Goal: Contribute content: Add original content to the website for others to see

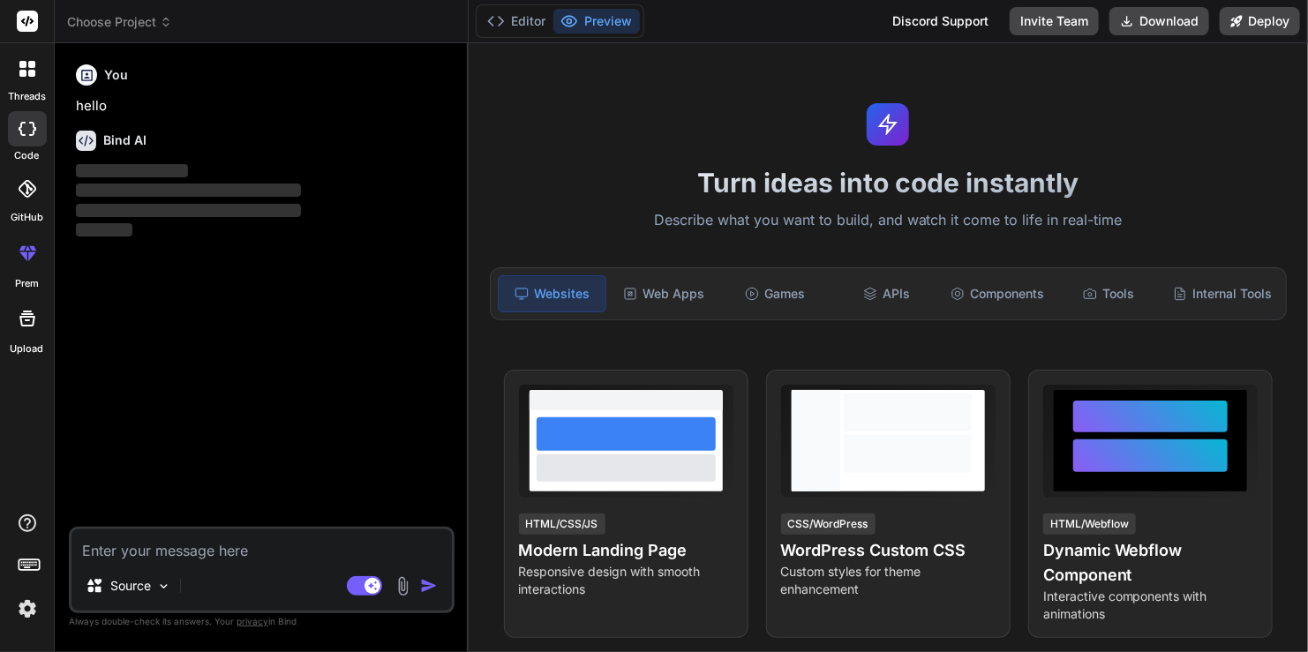
click at [239, 555] on textarea at bounding box center [262, 546] width 381 height 32
drag, startPoint x: 213, startPoint y: 554, endPoint x: 165, endPoint y: 543, distance: 49.0
click at [165, 542] on textarea at bounding box center [262, 546] width 381 height 32
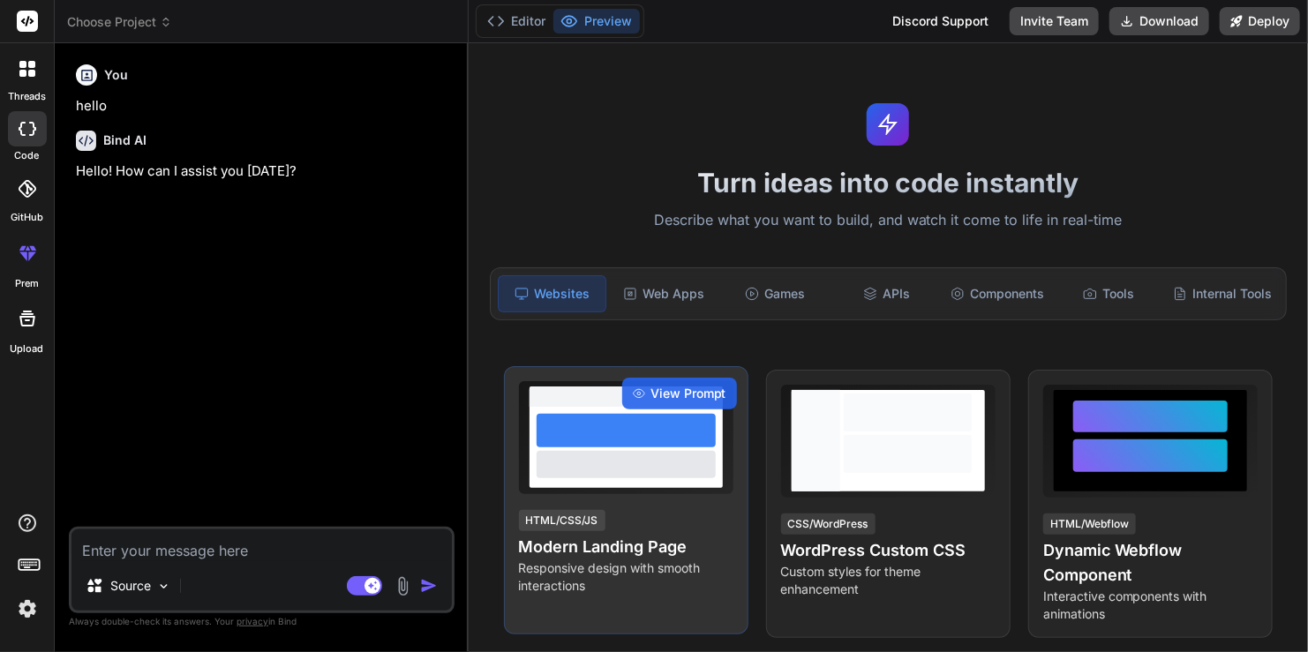
type textarea "x"
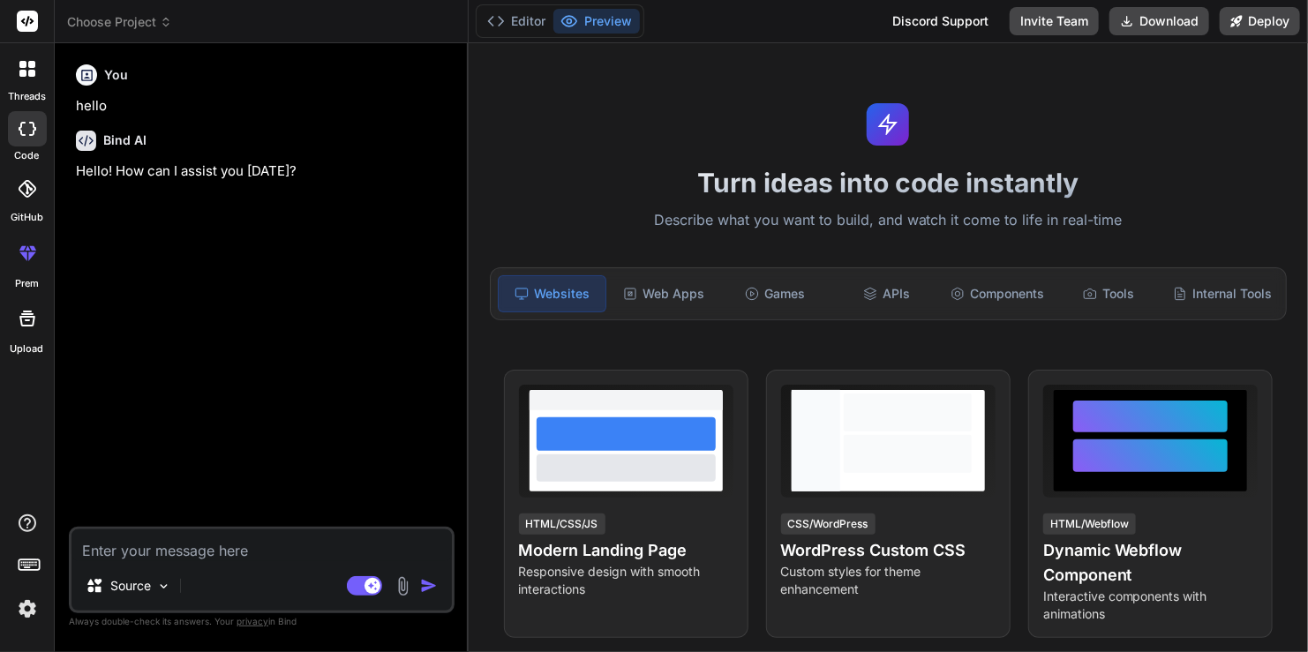
paste textarea "🌟 1. “Feira Digital” — Marketplace Local com IA 💡 Ideia: Cria um aplicativo tip…"
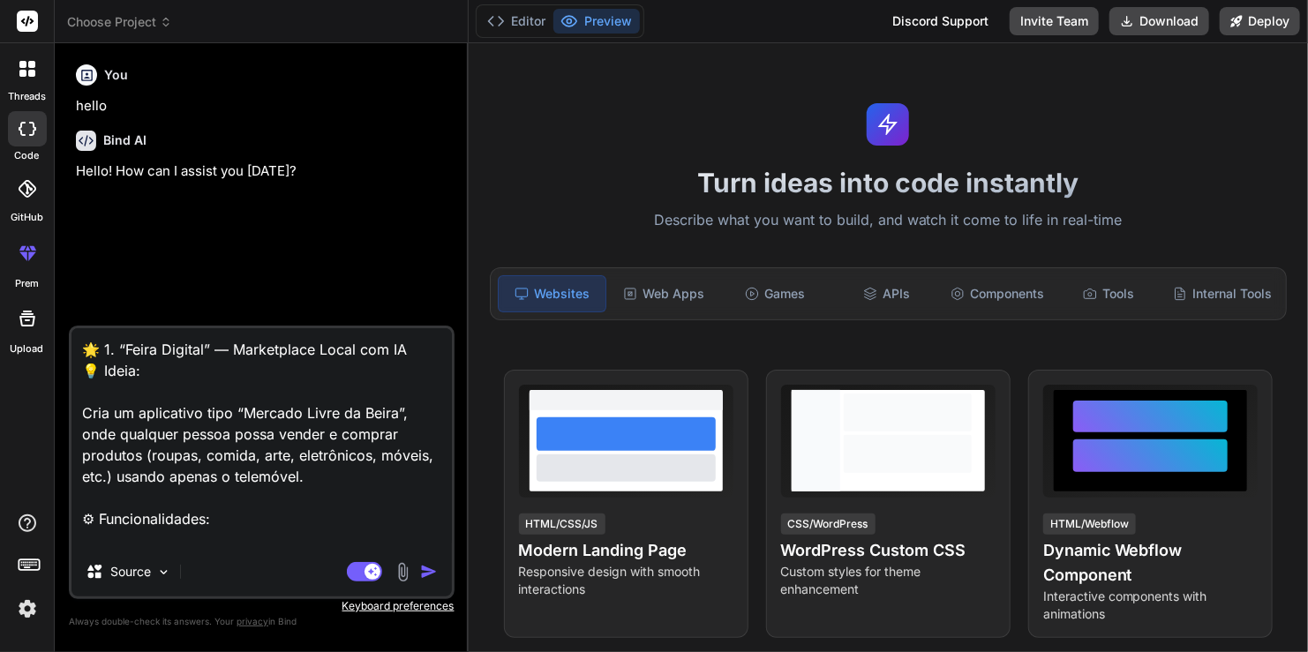
type textarea "🌟 1. “Feira Digital” — Marketplace Local com IA 💡 Ideia: Cria um aplicativo tip…"
type textarea "x"
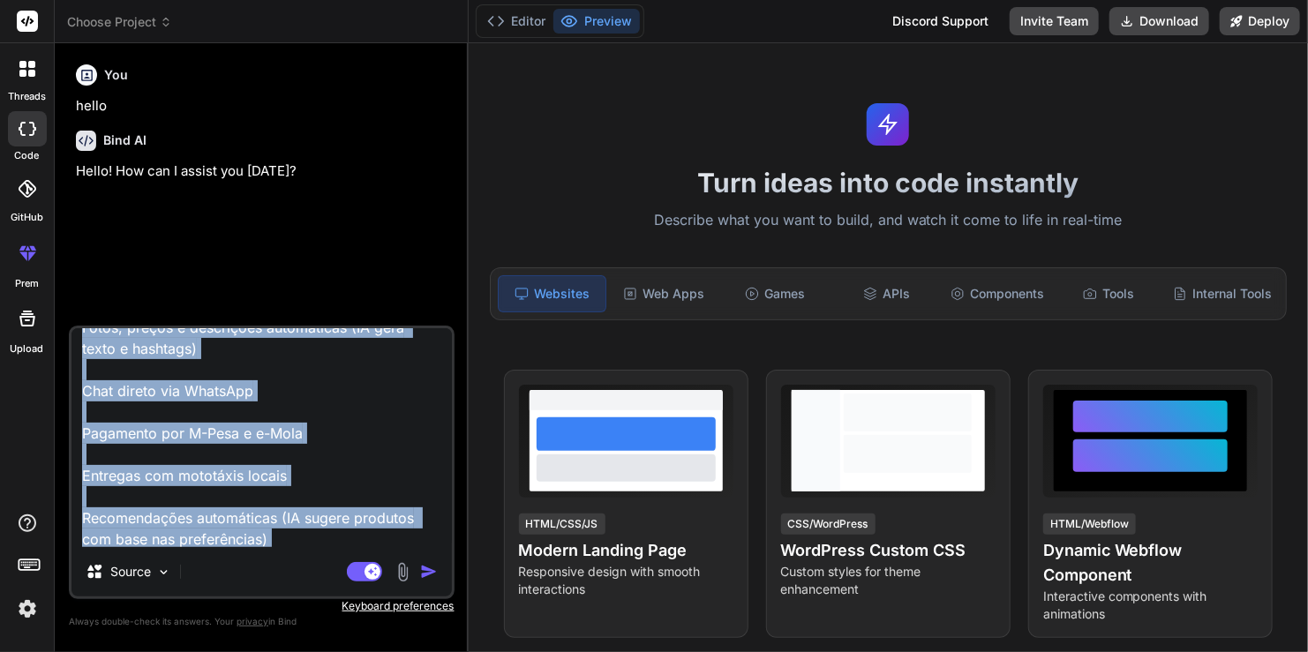
drag, startPoint x: 252, startPoint y: 540, endPoint x: 66, endPoint y: 403, distance: 231.0
click at [66, 403] on div "Bind AI Web Search Created with Pixso. Code Generator You hello Bind AI Hello! …" at bounding box center [262, 347] width 414 height 608
click at [250, 366] on textarea "🌟 1. “Feira Digital” — Marketplace Local com IA 💡 Ideia: Cria um aplicativo tip…" at bounding box center [262, 437] width 381 height 219
click at [283, 540] on textarea "🌟 1. “Feira Digital” — Marketplace Local com IA 💡 Ideia: Cria um aplicativo tip…" at bounding box center [262, 437] width 381 height 219
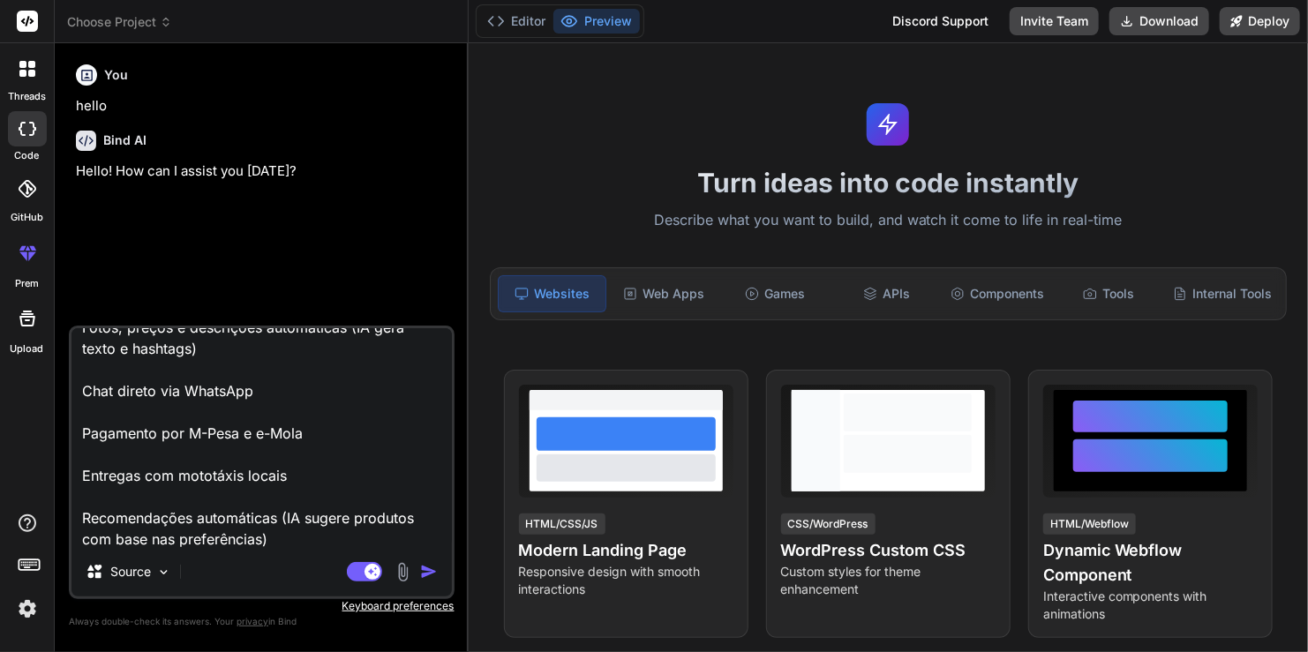
drag, startPoint x: 279, startPoint y: 544, endPoint x: 79, endPoint y: 400, distance: 246.7
click at [79, 400] on textarea "🌟 1. “Feira Digital” — Marketplace Local com IA 💡 Ideia: Cria um aplicativo tip…" at bounding box center [262, 437] width 381 height 219
type textarea "🌟 1. “Feira Digital” — Marketplace Local com IA 💡 Ideia: Cria um aplicativo tip…"
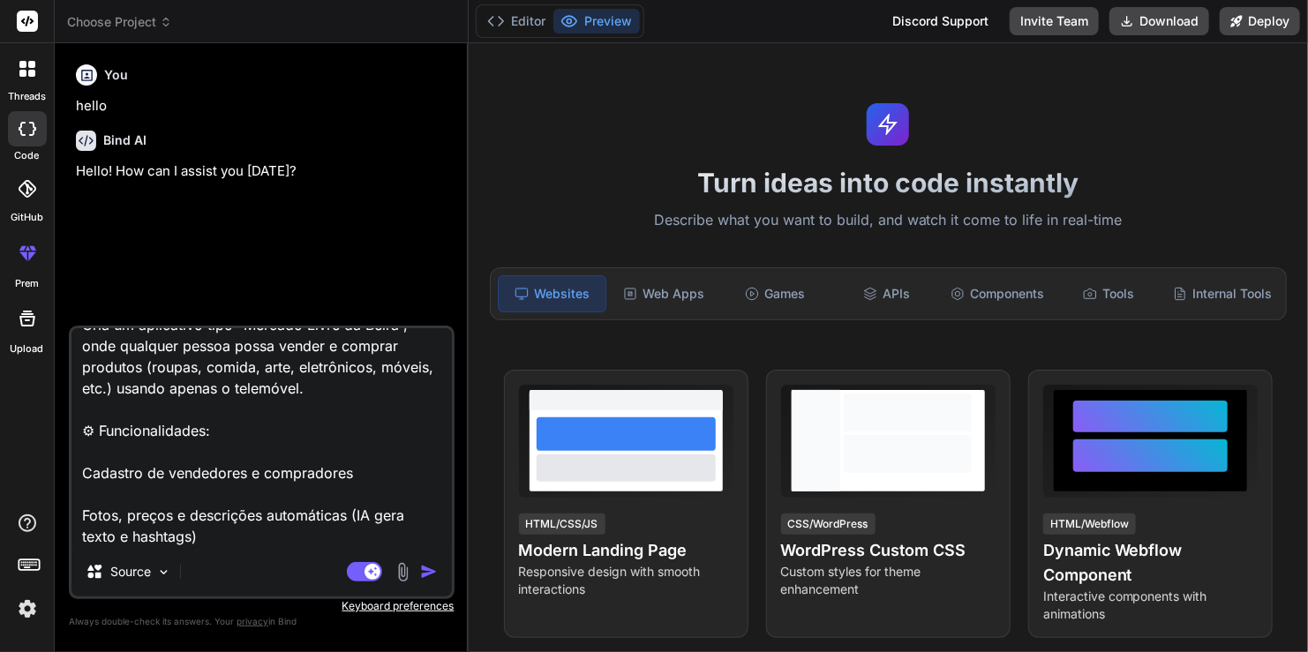
type textarea "x"
type textarea "🌟 1. “Feira Digital” — Marketplace Local com IA 💡 Ideia: Cria um aplicativo tip…"
type textarea "x"
type textarea "🌟 1. “Feira Digital” — Marketplace Local com IA 💡 Ideia: Cria um aplicativo tip…"
type textarea "x"
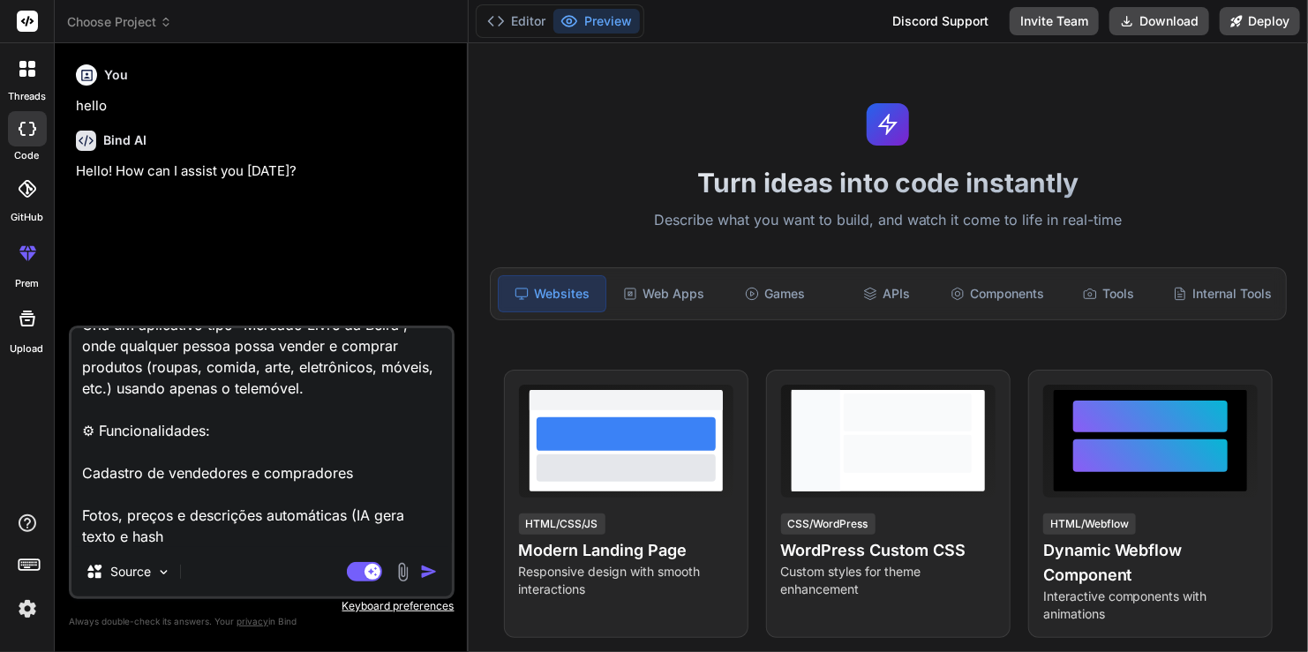
type textarea "🌟 1. “Feira Digital” — Marketplace Local com IA 💡 Ideia: Cria um aplicativo tip…"
type textarea "x"
type textarea "🌟 1. “Feira Digital” — Marketplace Local com IA 💡 Ideia: Cria um aplicativo tip…"
type textarea "x"
type textarea "🌟 1. “Feira Digital” — Marketplace Local com IA 💡 Ideia: Cria um aplicativo tip…"
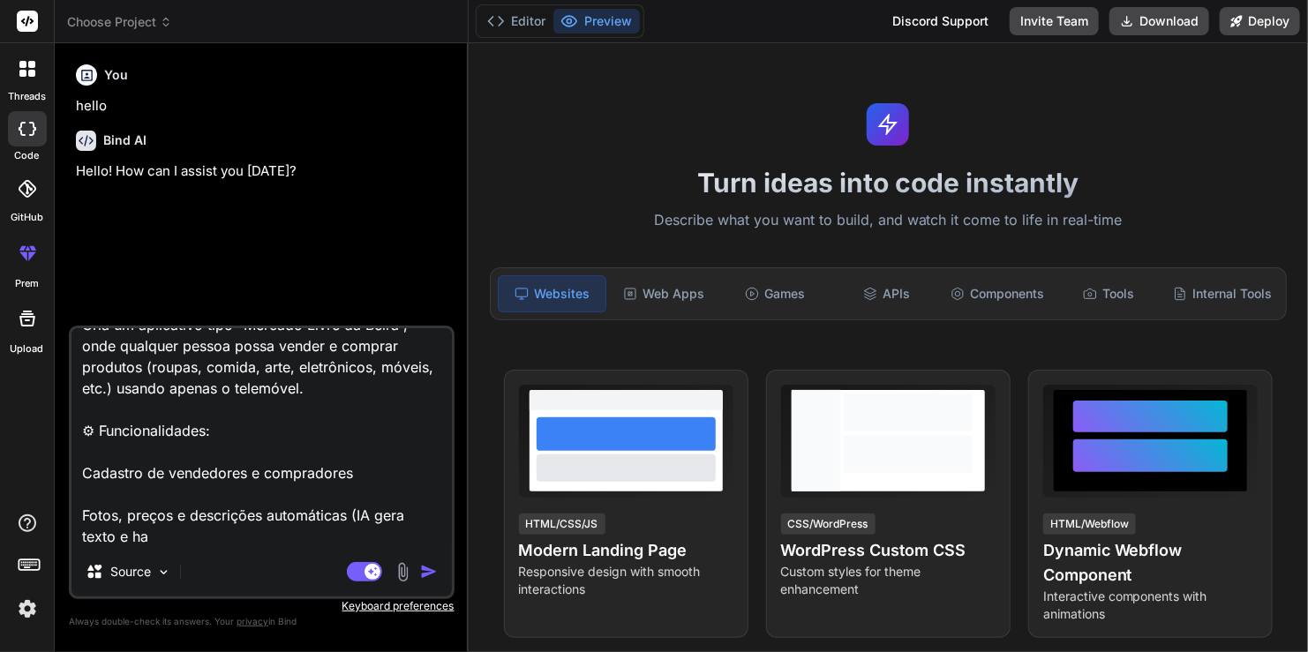
type textarea "x"
type textarea "🌟 1. “Feira Digital” — Marketplace Local com IA 💡 Ideia: Cria um aplicativo tip…"
type textarea "x"
type textarea "🌟 1. “Feira Digital” — Marketplace Local com IA 💡 Ideia: Cria um aplicativo tip…"
type textarea "x"
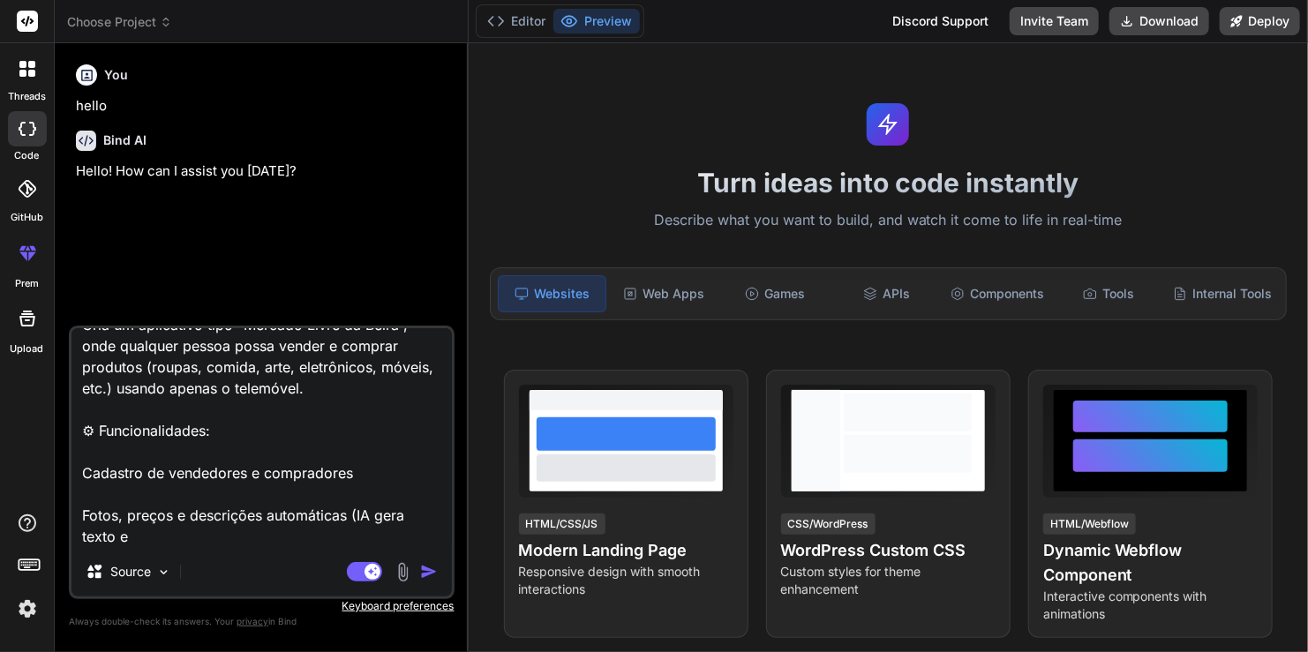
type textarea "🌟 1. “Feira Digital” — Marketplace Local com IA 💡 Ideia: Cria um aplicativo tip…"
type textarea "x"
type textarea "🌟 1. “Feira Digital” — Marketplace Local com IA 💡 Ideia: Cria um aplicativo tip…"
type textarea "x"
type textarea "🌟 1. “Feira Digital” — Marketplace Local com IA 💡 Ideia: Cria um aplicativo tip…"
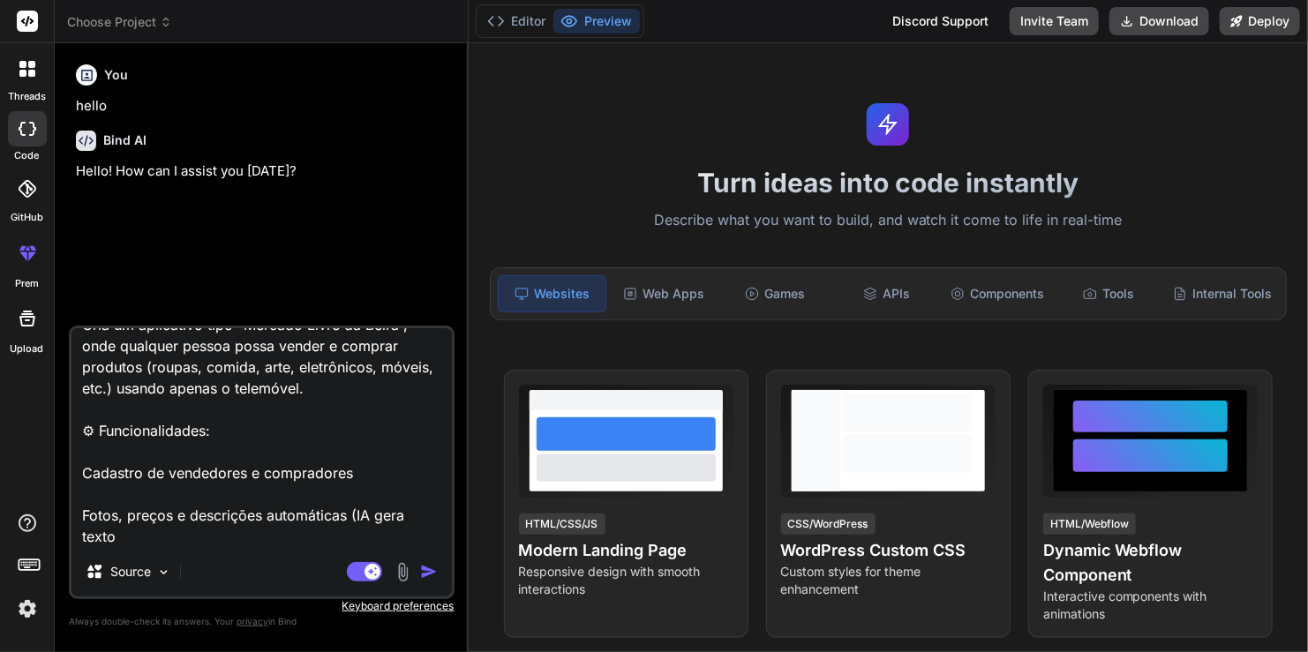
type textarea "x"
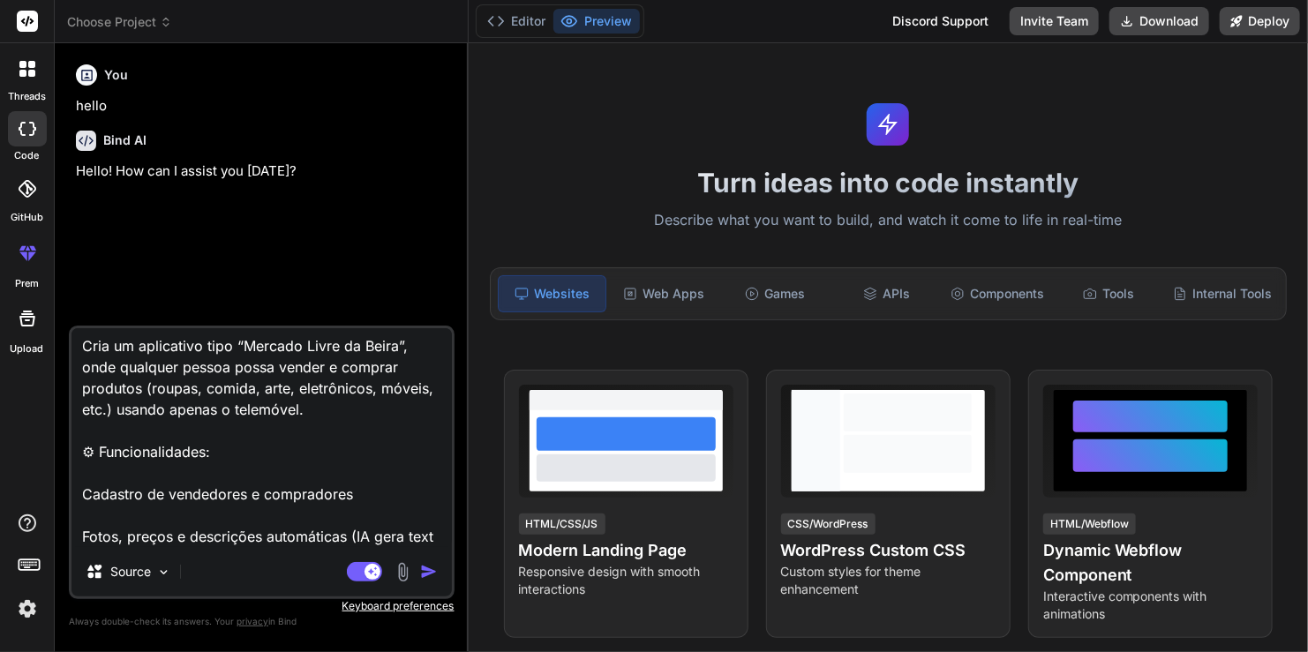
scroll to position [67, 0]
type textarea "🌟 1. “Feira Digital” — Marketplace Local com IA 💡 Ideia: Cria um aplicativo tip…"
type textarea "x"
type textarea "🌟 1. “Feira Digital” — Marketplace Local com IA 💡 Ideia: Cria um aplicativo tip…"
type textarea "x"
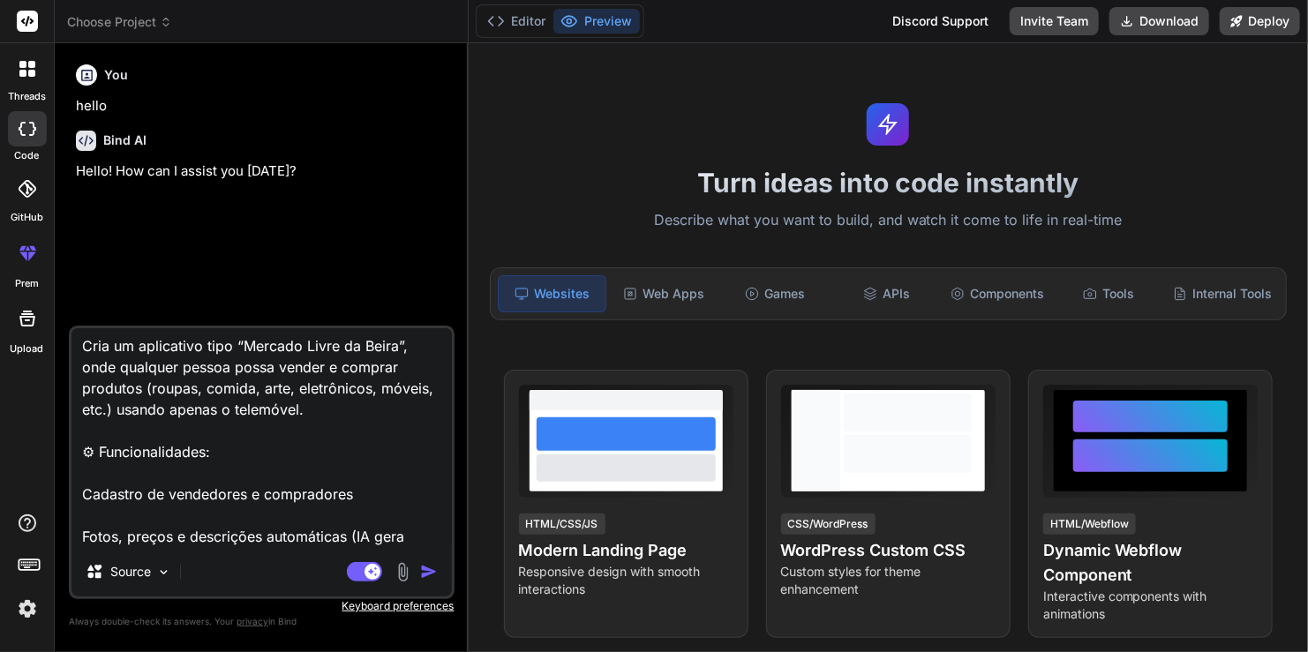
type textarea "🌟 1. “Feira Digital” — Marketplace Local com IA 💡 Ideia: Cria um aplicativo tip…"
type textarea "x"
type textarea "🌟 1. “Feira Digital” — Marketplace Local com IA 💡 Ideia: Cria um aplicativo tip…"
type textarea "x"
type textarea "🌟 1. “Feira Digital” — Marketplace Local com IA 💡 Ideia: Cria um aplicativo tip…"
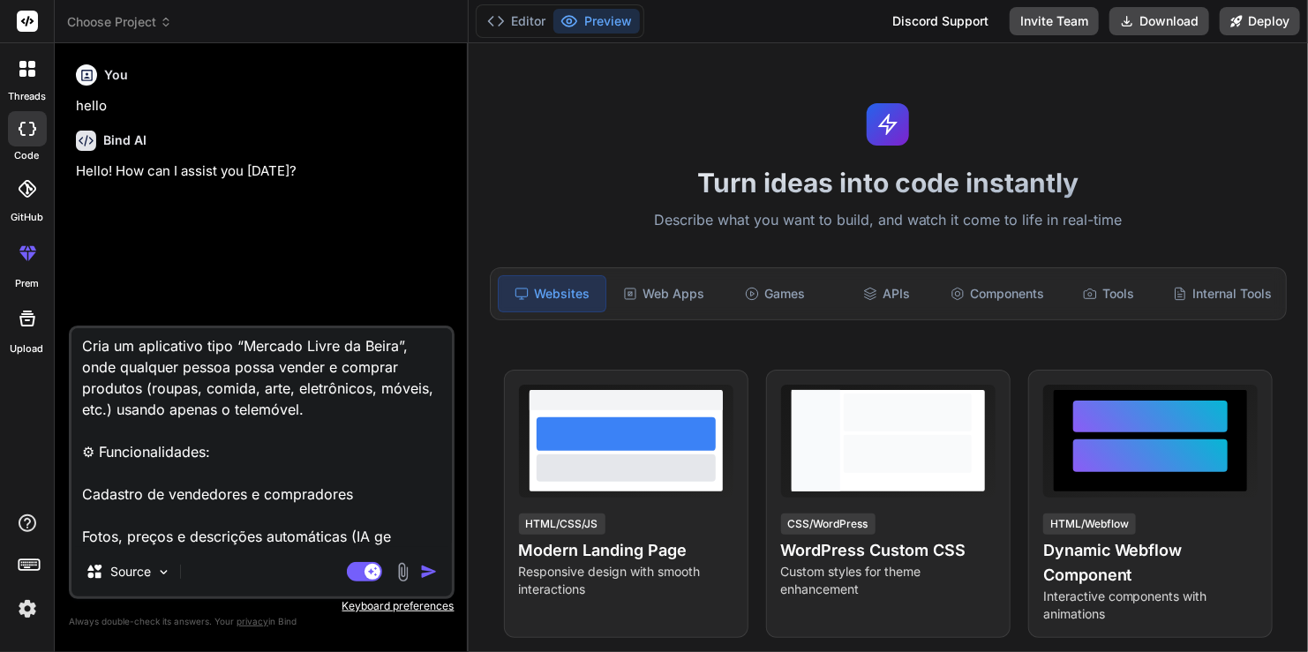
type textarea "x"
type textarea "🌟 1. “Feira Digital” — Marketplace Local com IA 💡 Ideia: Cria um aplicativo tip…"
type textarea "x"
type textarea "🌟 1. “Feira Digital” — Marketplace Local com IA 💡 Ideia: Cria um aplicativo tip…"
type textarea "x"
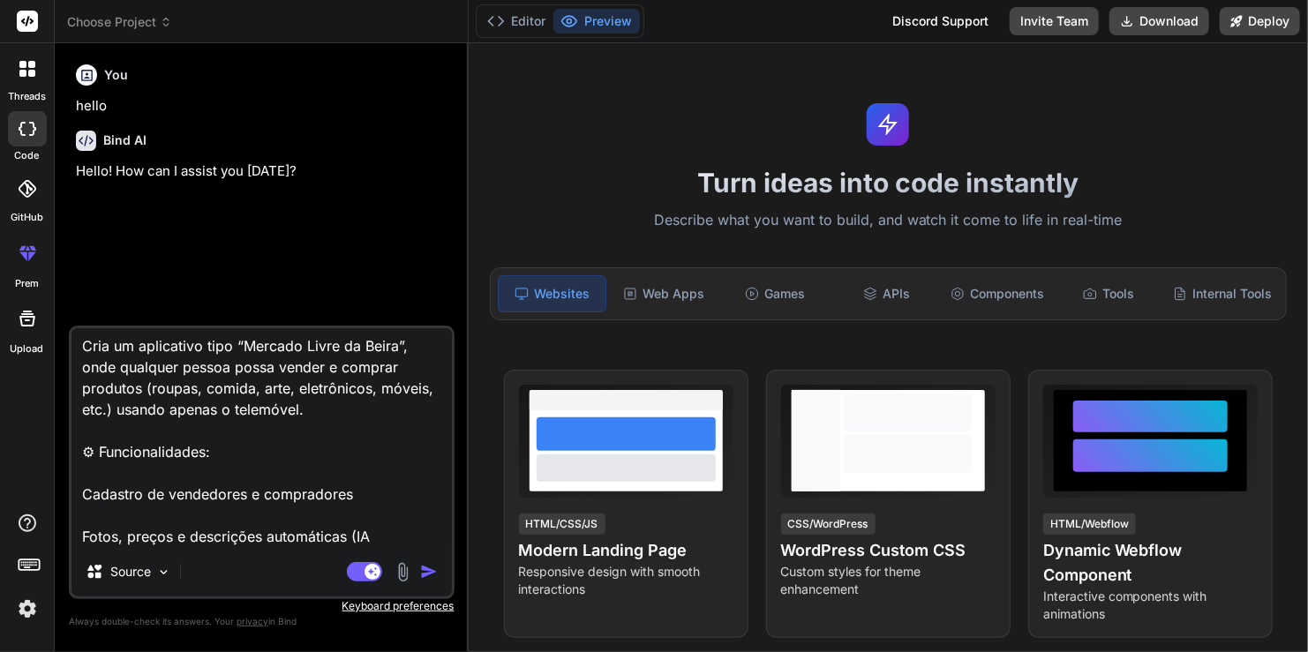
type textarea "🌟 1. “Feira Digital” — Marketplace Local com IA 💡 Ideia: Cria um aplicativo tip…"
type textarea "x"
type textarea "🌟 1. “Feira Digital” — Marketplace Local com IA 💡 Ideia: Cria um aplicativo tip…"
type textarea "x"
type textarea "🌟 1. “Feira Digital” — Marketplace Local com IA 💡 Ideia: Cria um aplicativo tip…"
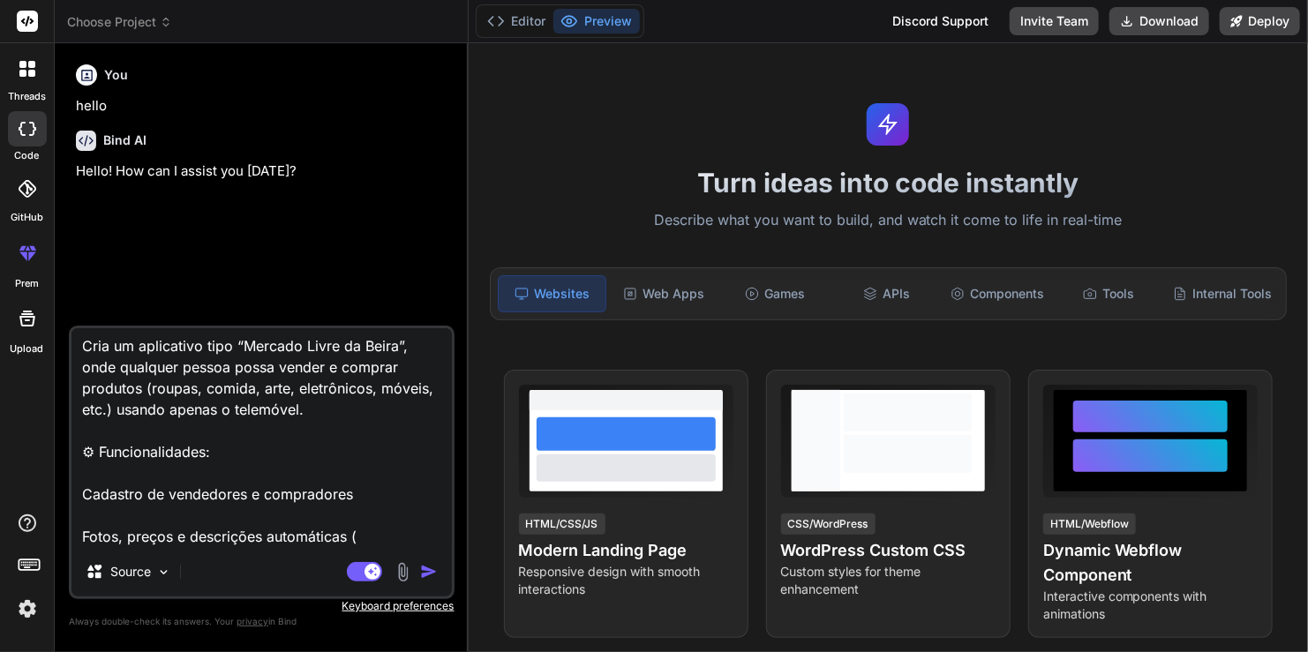
type textarea "x"
type textarea "🌟 1. “Feira Digital” — Marketplace Local com IA 💡 Ideia: Cria um aplicativo tip…"
type textarea "x"
type textarea "🌟 1. “Feira Digital” — Marketplace Local com IA 💡 Ideia: Cria um aplicativo tip…"
type textarea "x"
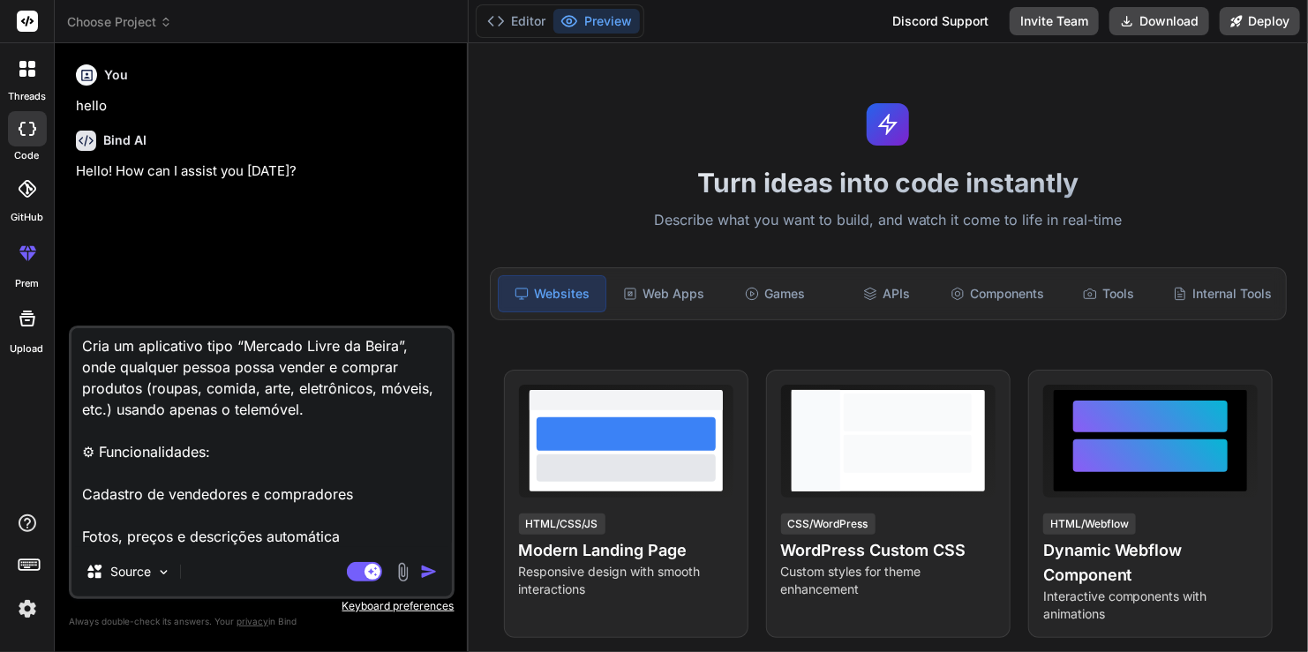
type textarea "🌟 1. “Feira Digital” — Marketplace Local com IA 💡 Ideia: Cria um aplicativo tip…"
type textarea "x"
type textarea "🌟 1. “Feira Digital” — Marketplace Local com IA 💡 Ideia: Cria um aplicativo tip…"
type textarea "x"
type textarea "🌟 1. “Feira Digital” — Marketplace Local com IA 💡 Ideia: Cria um aplicativo tip…"
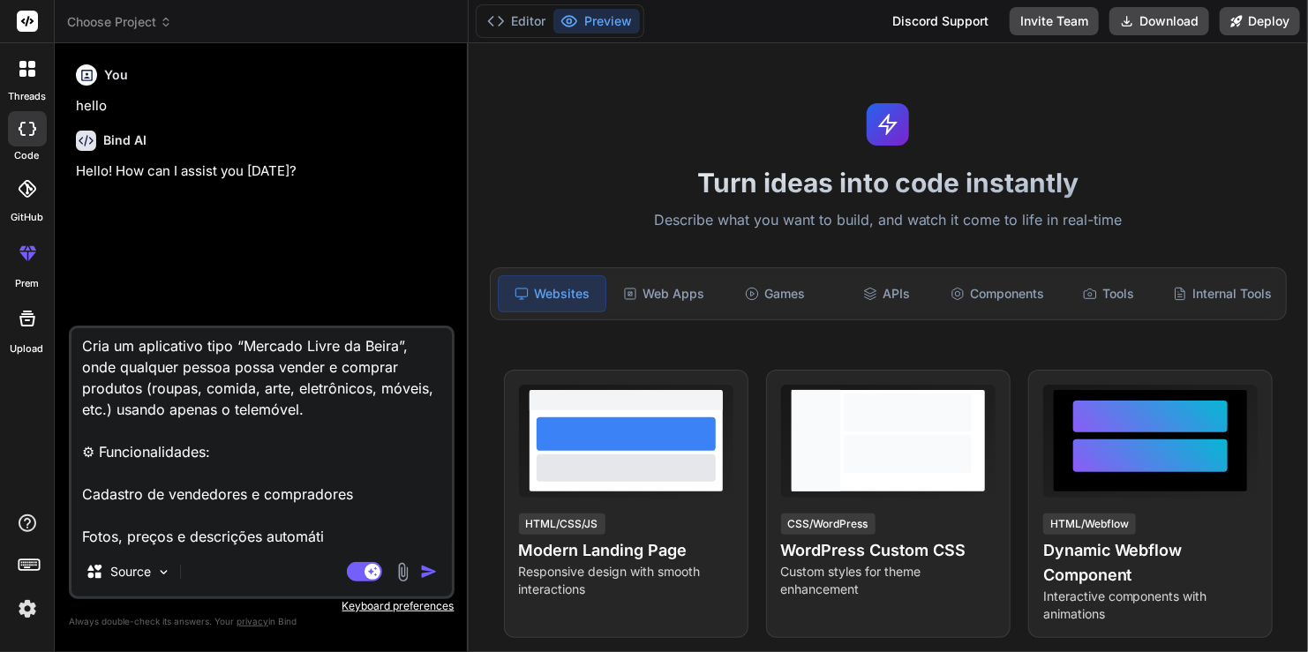
type textarea "x"
type textarea "🌟 1. “Feira Digital” — Marketplace Local com IA 💡 Ideia: Cria um aplicativo tip…"
type textarea "x"
type textarea "🌟 1. “Feira Digital” — Marketplace Local com IA 💡 Ideia: Cria um aplicativo tip…"
type textarea "x"
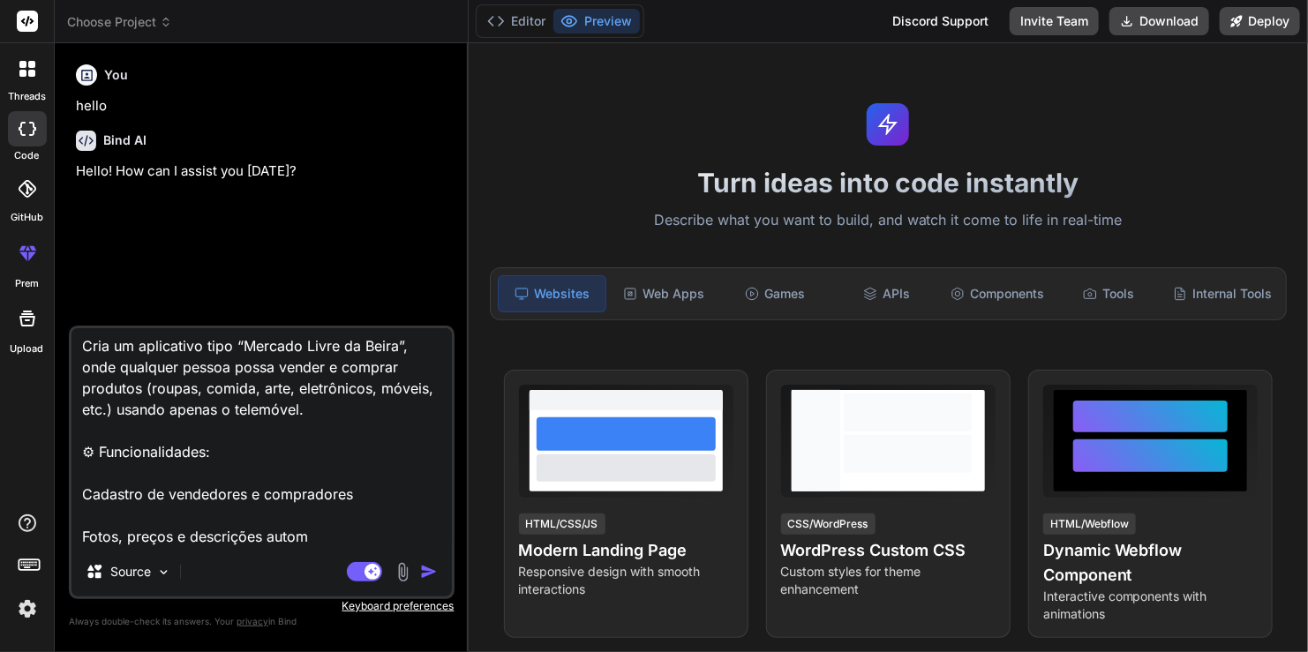
type textarea "🌟 1. “Feira Digital” — Marketplace Local com IA 💡 Ideia: Cria um aplicativo tip…"
type textarea "x"
type textarea "🌟 1. “Feira Digital” — Marketplace Local com IA 💡 Ideia: Cria um aplicativo tip…"
type textarea "x"
type textarea "🌟 1. “Feira Digital” — Marketplace Local com IA 💡 Ideia: Cria um aplicativo tip…"
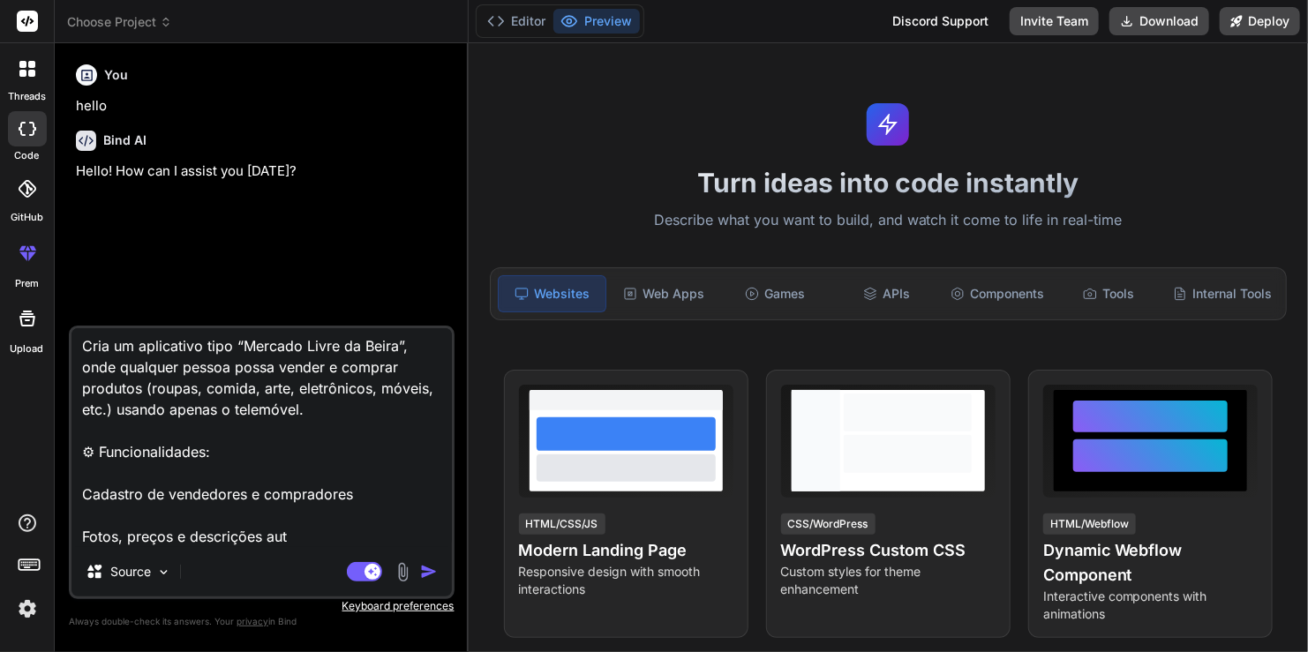
type textarea "x"
type textarea "🌟 1. “Feira Digital” — Marketplace Local com IA 💡 Ideia: Cria um aplicativo tip…"
type textarea "x"
type textarea "🌟 1. “Feira Digital” — Marketplace Local com IA 💡 Ideia: Cria um aplicativo tip…"
type textarea "x"
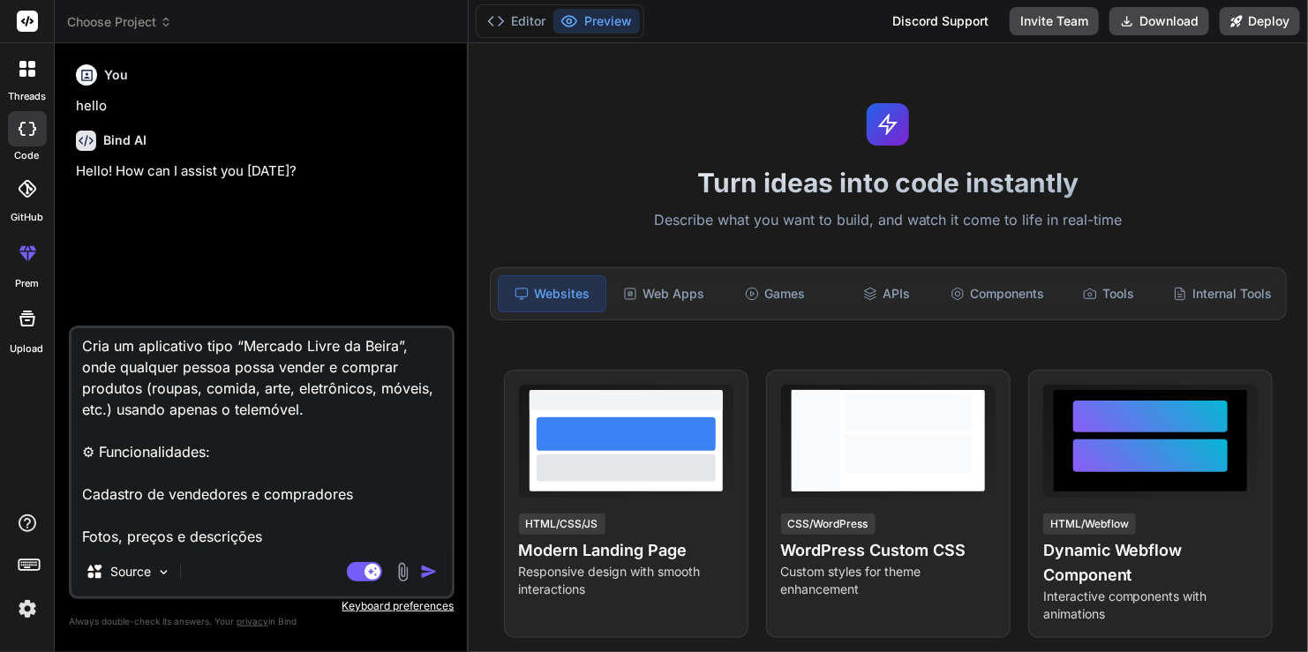
type textarea "🌟 1. “Feira Digital” — Marketplace Local com IA 💡 Ideia: Cria um aplicativo tip…"
type textarea "x"
type textarea "🌟 1. “Feira Digital” — Marketplace Local com IA 💡 Ideia: Cria um aplicativo tip…"
type textarea "x"
type textarea "🌟 1. “Feira Digital” — Marketplace Local com IA 💡 Ideia: Cria um aplicativo tip…"
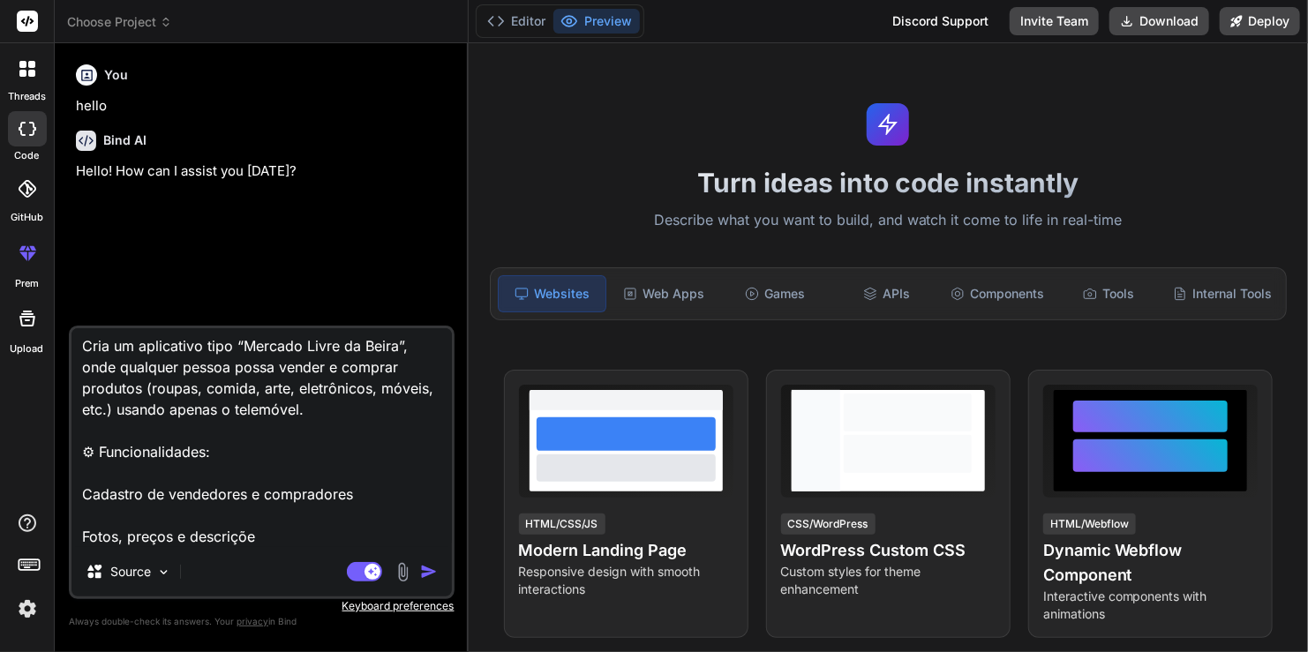
type textarea "x"
type textarea "🌟 1. “Feira Digital” — Marketplace Local com IA 💡 Ideia: Cria um aplicativo tip…"
type textarea "x"
type textarea "🌟 1. “Feira Digital” — Marketplace Local com IA 💡 Ideia: Cria um aplicativo tip…"
type textarea "x"
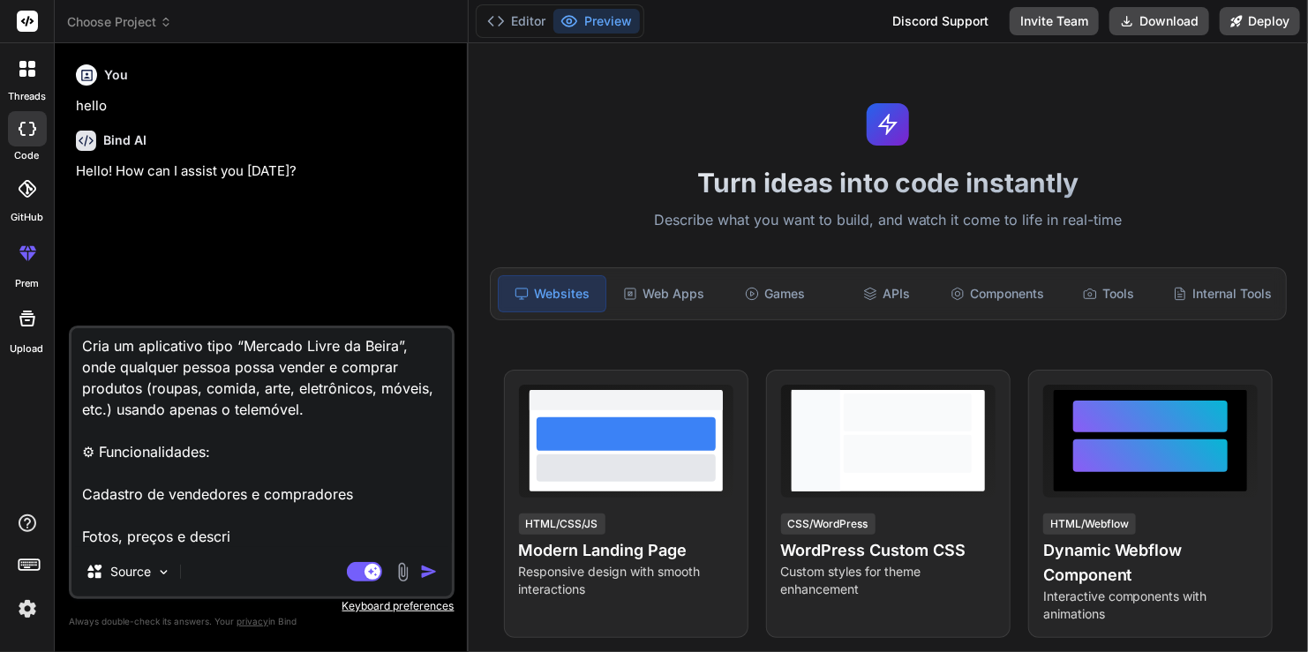
type textarea "🌟 1. “Feira Digital” — Marketplace Local com IA 💡 Ideia: Cria um aplicativo tip…"
type textarea "x"
type textarea "🌟 1. “Feira Digital” — Marketplace Local com IA 💡 Ideia: Cria um aplicativo tip…"
type textarea "x"
type textarea "🌟 1. “Feira Digital” — Marketplace Local com IA 💡 Ideia: Cria um aplicativo tip…"
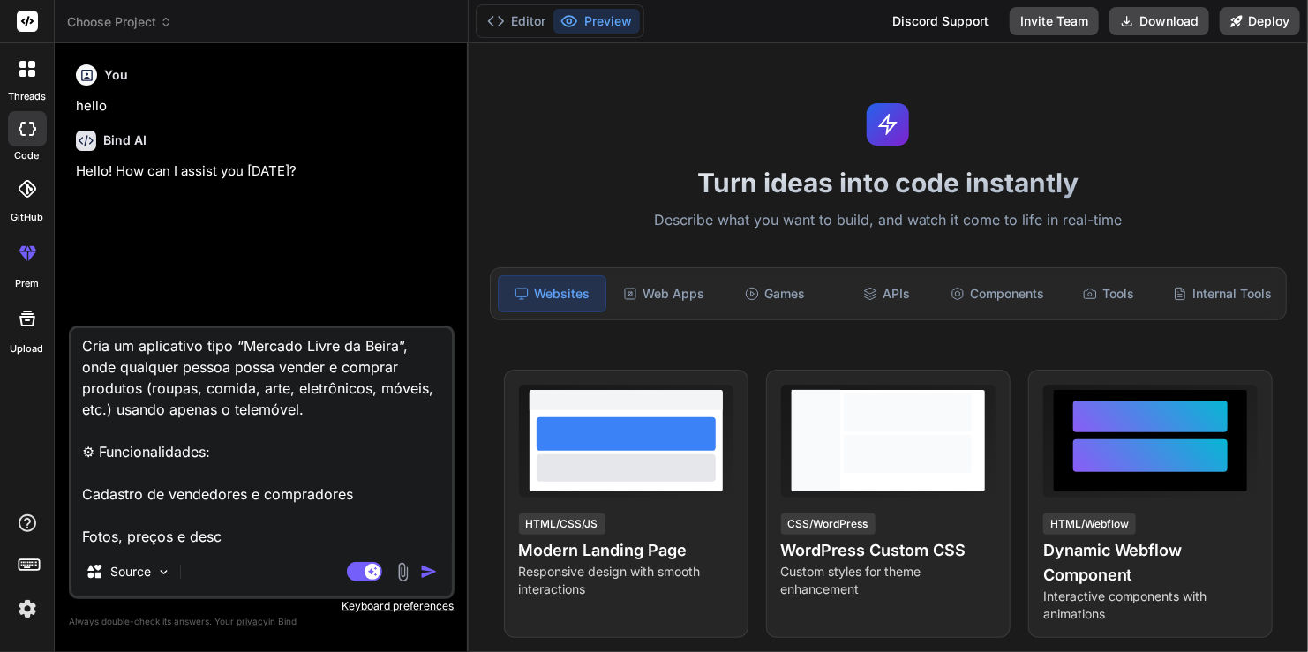
type textarea "x"
type textarea "🌟 1. “Feira Digital” — Marketplace Local com IA 💡 Ideia: Cria um aplicativo tip…"
type textarea "x"
type textarea "🌟 1. “Feira Digital” — Marketplace Local com IA 💡 Ideia: Cria um aplicativo tip…"
type textarea "x"
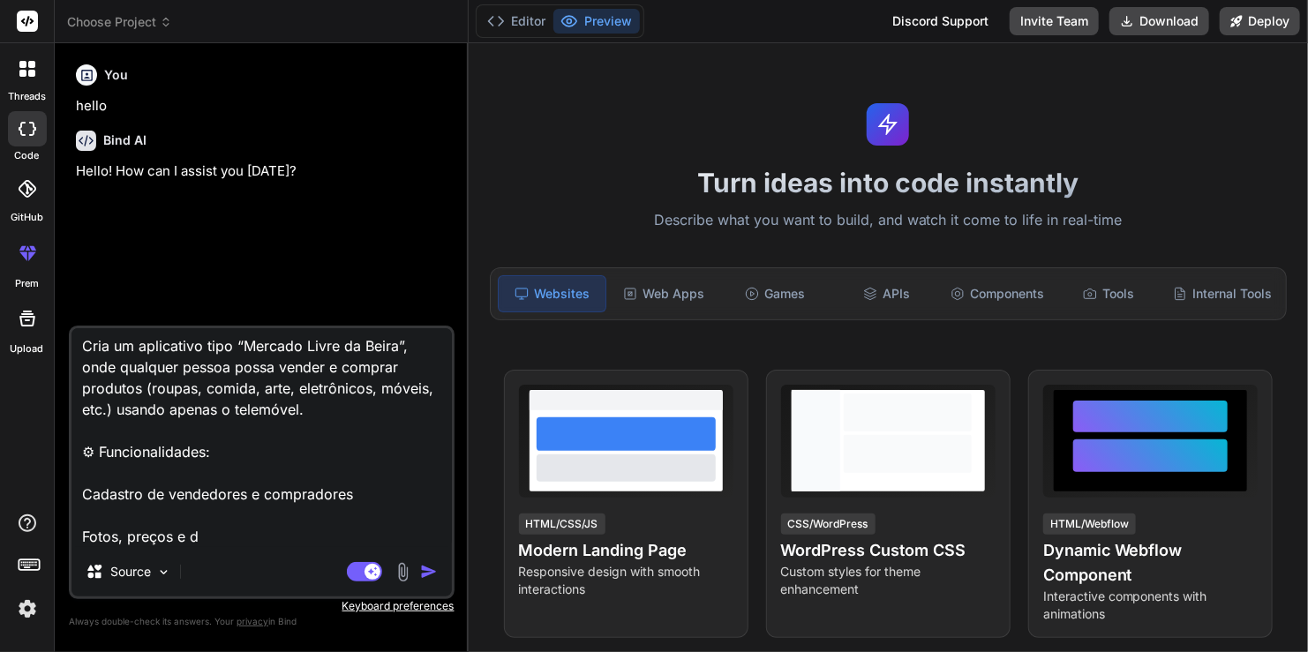
type textarea "🌟 1. “Feira Digital” — Marketplace Local com IA 💡 Ideia: Cria um aplicativo tip…"
type textarea "x"
type textarea "🌟 1. “Feira Digital” — Marketplace Local com IA 💡 Ideia: Cria um aplicativo tip…"
type textarea "x"
type textarea "🌟 1. “Feira Digital” — Marketplace Local com IA 💡 Ideia: Cria um aplicativo tip…"
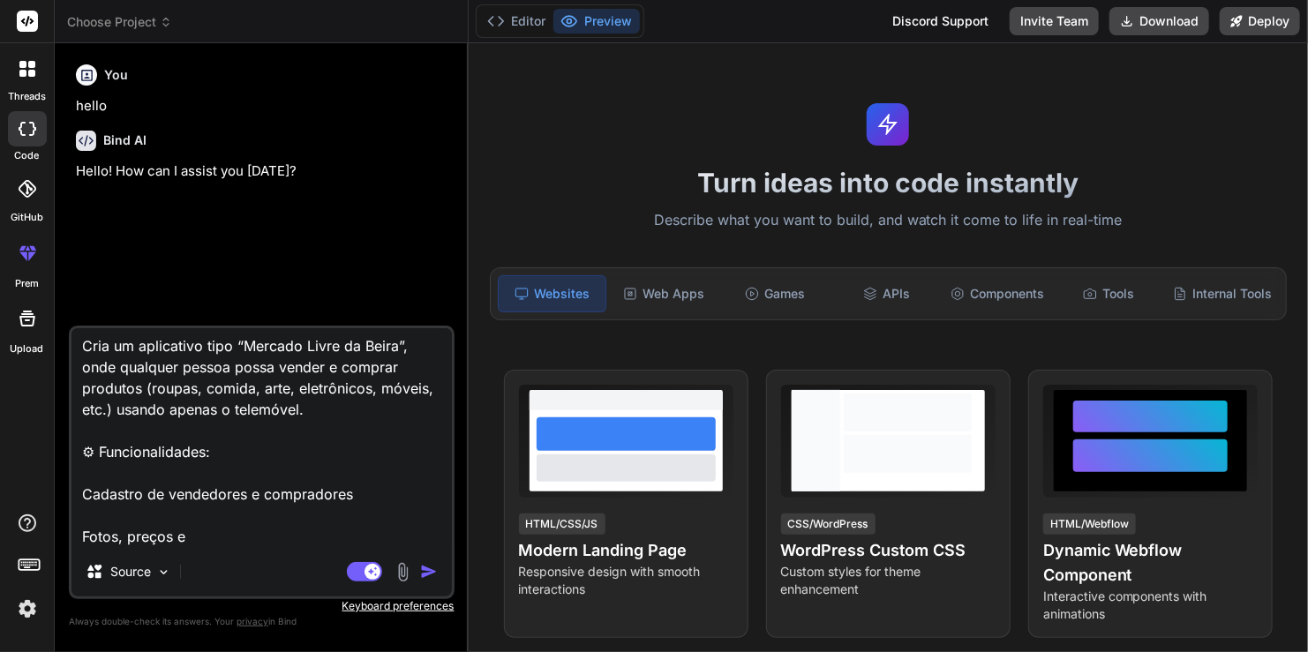
type textarea "x"
type textarea "🌟 1. “Feira Digital” — Marketplace Local com IA 💡 Ideia: Cria um aplicativo tip…"
type textarea "x"
type textarea "🌟 1. “Feira Digital” — Marketplace Local com IA 💡 Ideia: Cria um aplicativo tip…"
type textarea "x"
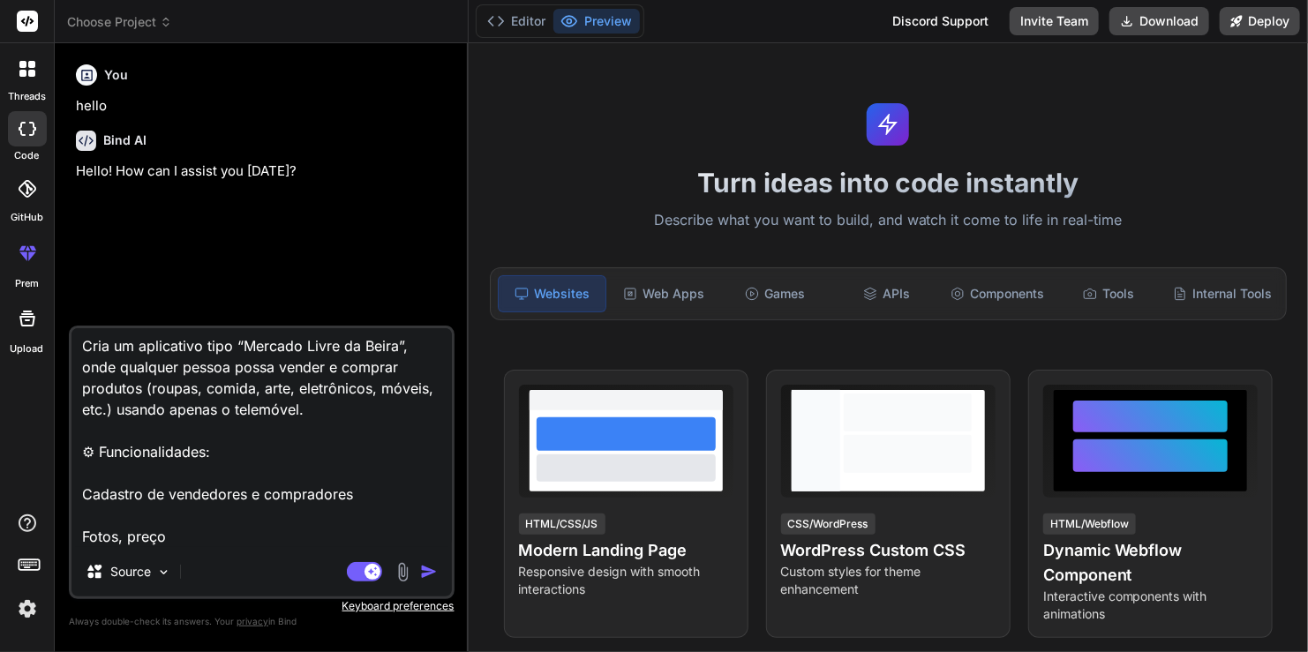
type textarea "🌟 1. “Feira Digital” — Marketplace Local com IA 💡 Ideia: Cria um aplicativo tip…"
type textarea "x"
type textarea "🌟 1. “Feira Digital” — Marketplace Local com IA 💡 Ideia: Cria um aplicativo tip…"
type textarea "x"
type textarea "🌟 1. “Feira Digital” — Marketplace Local com IA 💡 Ideia: Cria um aplicativo tip…"
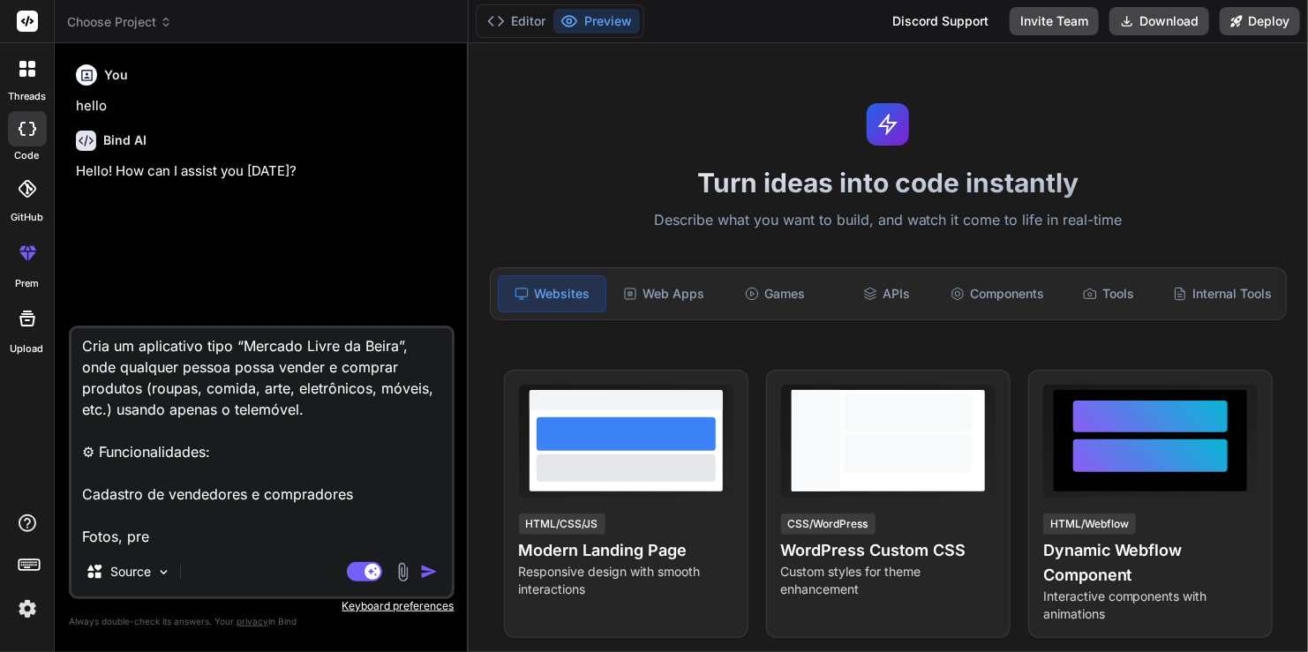
type textarea "x"
type textarea "🌟 1. “Feira Digital” — Marketplace Local com IA 💡 Ideia: Cria um aplicativo tip…"
type textarea "x"
type textarea "🌟 1. “Feira Digital” — Marketplace Local com IA 💡 Ideia: Cria um aplicativo tip…"
type textarea "x"
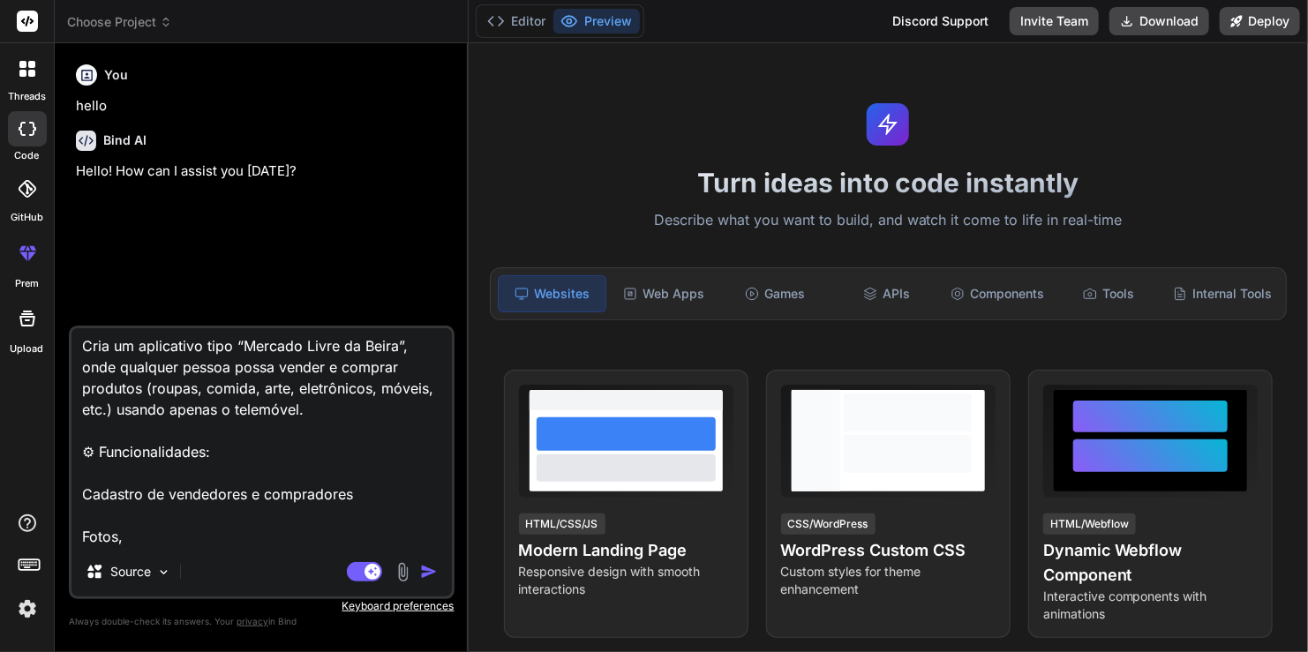
type textarea "🌟 1. “Feira Digital” — Marketplace Local com IA 💡 Ideia: Cria um aplicativo tip…"
type textarea "x"
type textarea "🌟 1. “Feira Digital” — Marketplace Local com IA 💡 Ideia: Cria um aplicativo tip…"
type textarea "x"
type textarea "🌟 1. “Feira Digital” — Marketplace Local com IA 💡 Ideia: Cria um aplicativo tip…"
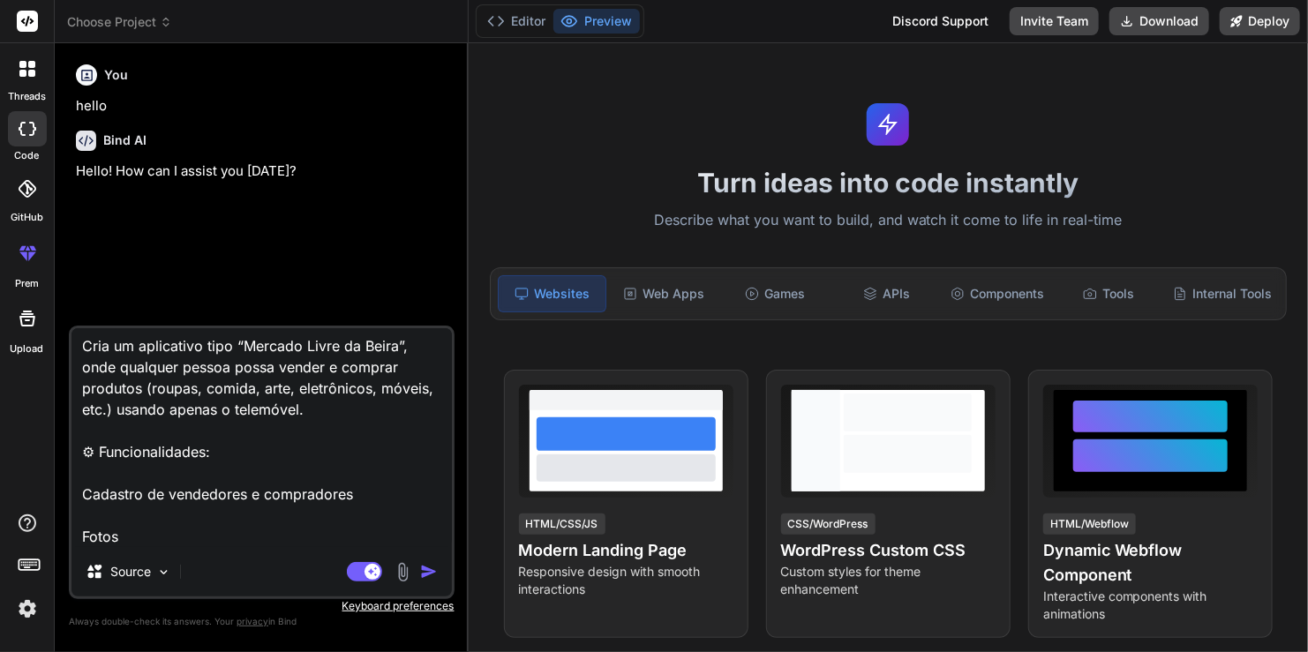
type textarea "x"
type textarea "🌟 1. “Feira Digital” — Marketplace Local com IA 💡 Ideia: Cria um aplicativo tip…"
type textarea "x"
type textarea "🌟 1. “Feira Digital” — Marketplace Local com IA 💡 Ideia: Cria um aplicativo tip…"
type textarea "x"
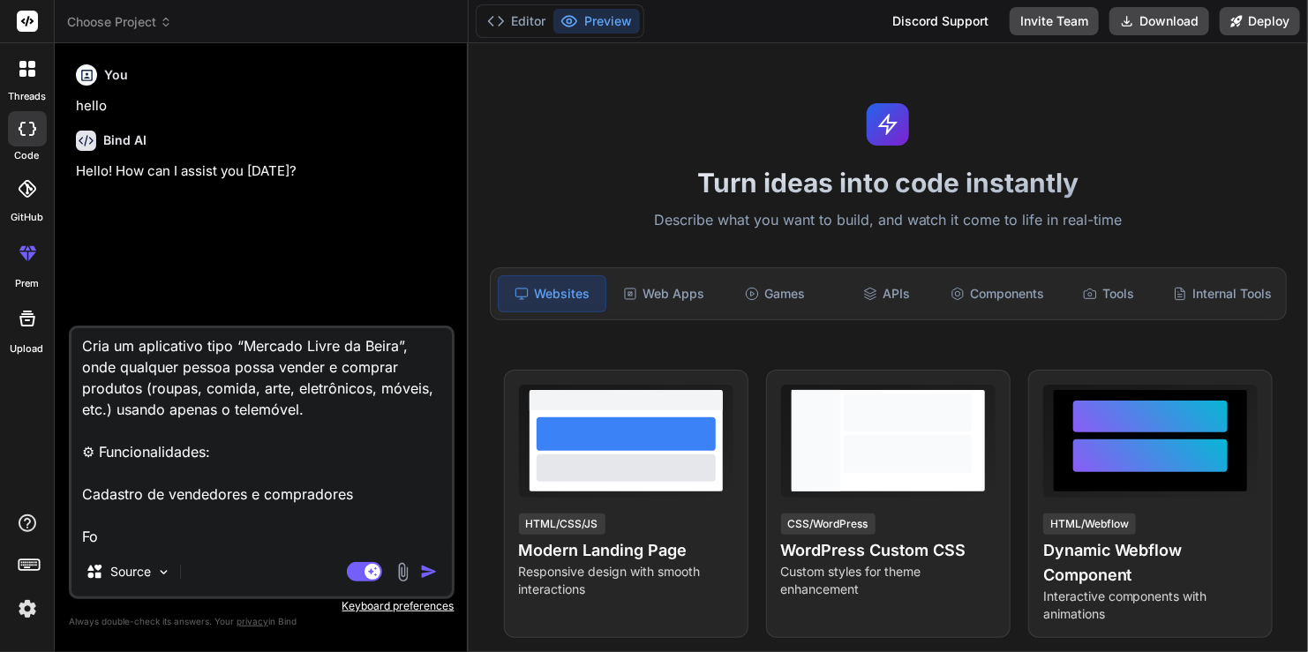
type textarea "🌟 1. “Feira Digital” — Marketplace Local com IA 💡 Ideia: Cria um aplicativo tip…"
type textarea "x"
type textarea "🌟 1. “Feira Digital” — Marketplace Local com IA 💡 Ideia: Cria um aplicativo tip…"
type textarea "x"
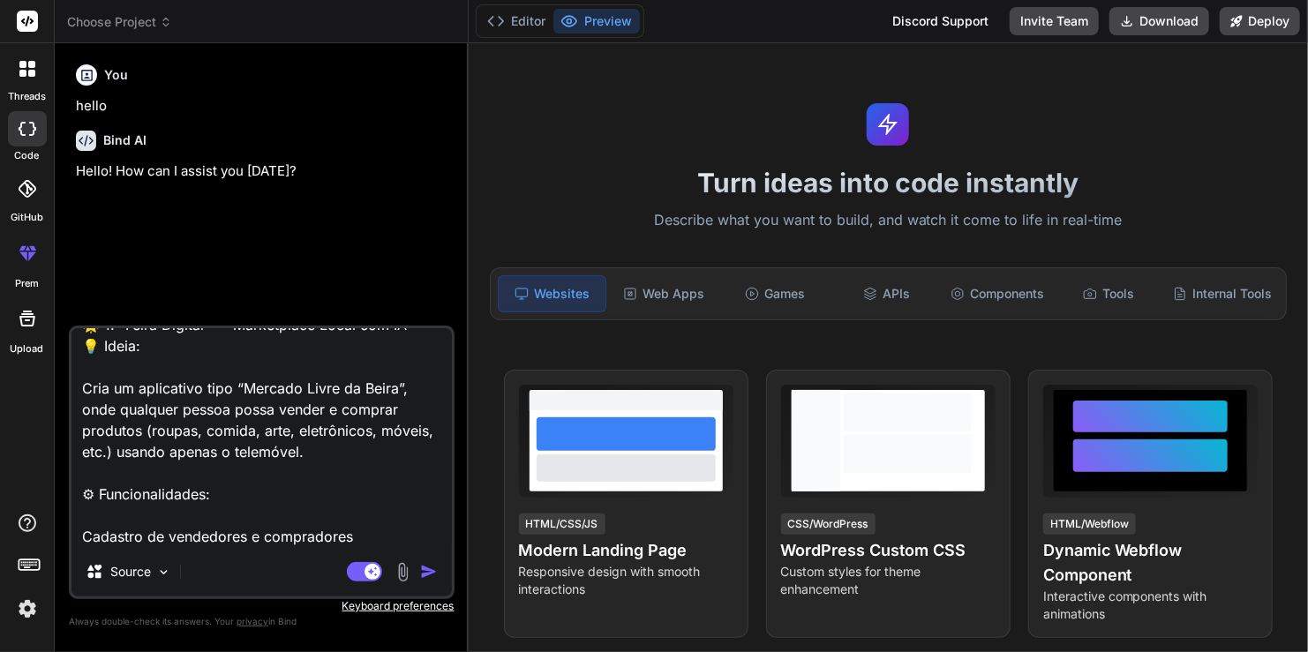
click at [211, 456] on textarea "🌟 1. “Feira Digital” — Marketplace Local com IA 💡 Ideia: Cria um aplicativo tip…" at bounding box center [262, 437] width 381 height 219
type textarea "🌟 1. “Feira Digital” — Marketplace Local com IA 💡 Ideia: Cria um aplicativo tip…"
type textarea "x"
click at [94, 452] on textarea "🌟 1. “Feira Digital” — Marketplace Local com IA 💡 Ideia: Cria um aplicativo tip…" at bounding box center [262, 437] width 381 height 219
type textarea "🌟 1. “Feira Digital” — Marketplace Local com IA 💡 Ideia: Cria um aplicativo tip…"
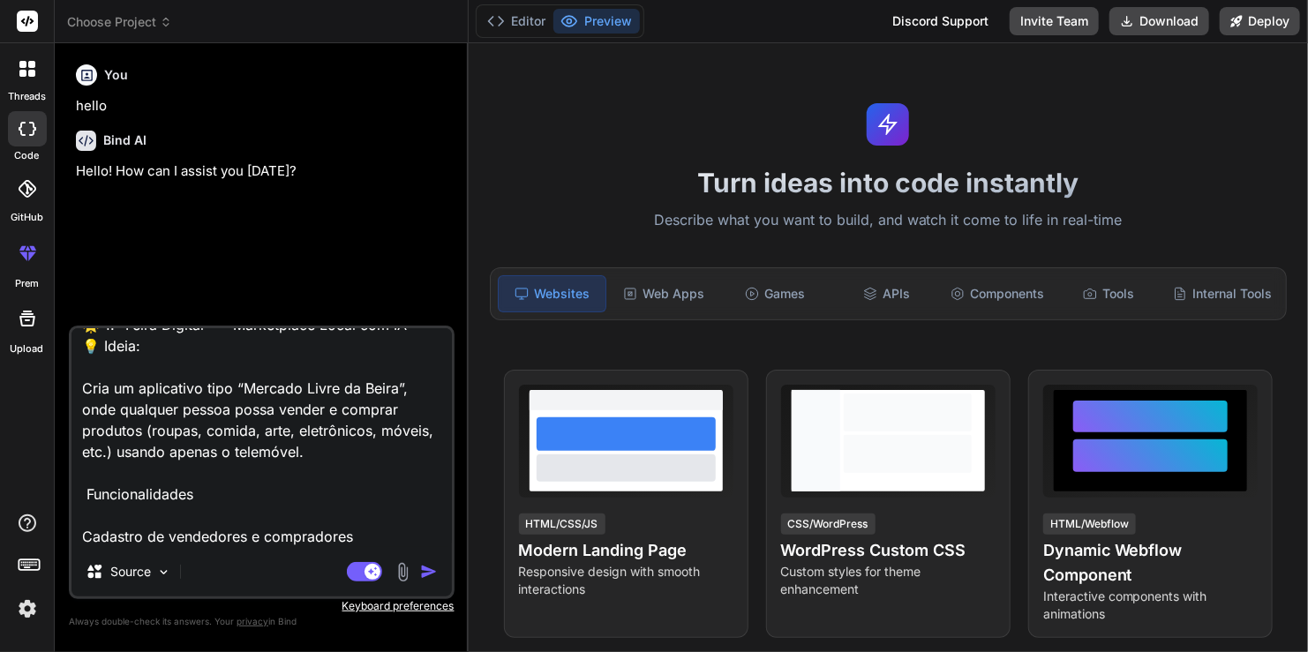
type textarea "x"
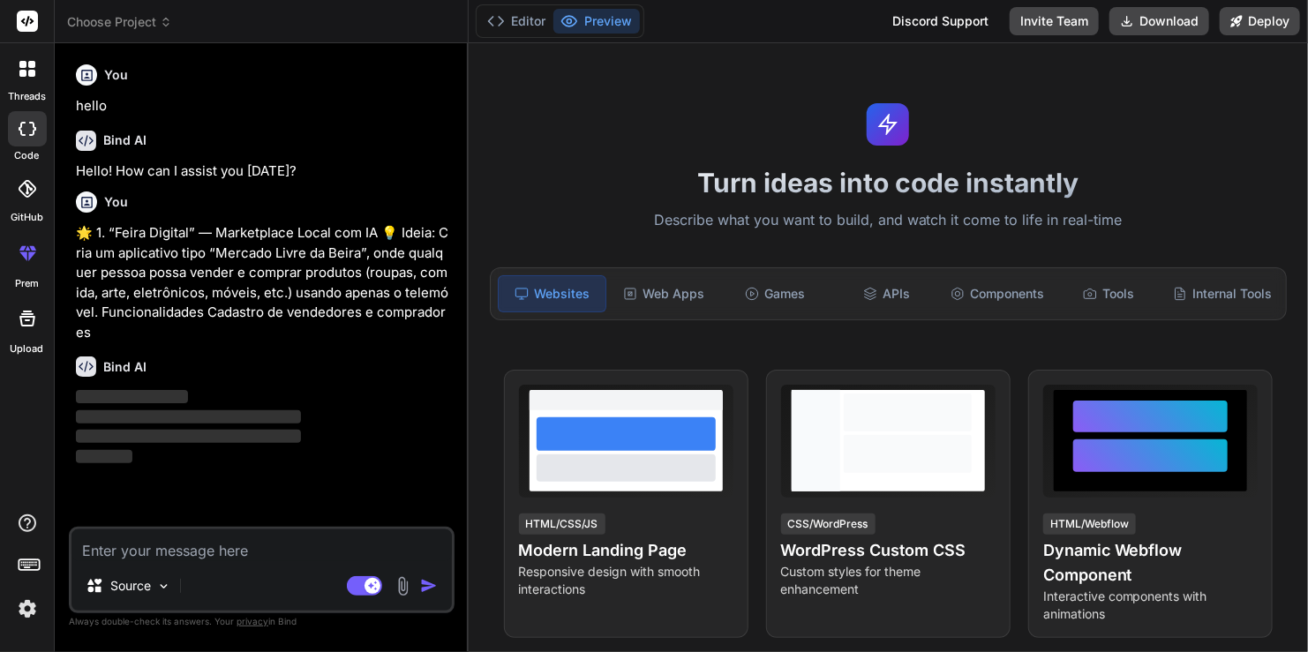
scroll to position [0, 0]
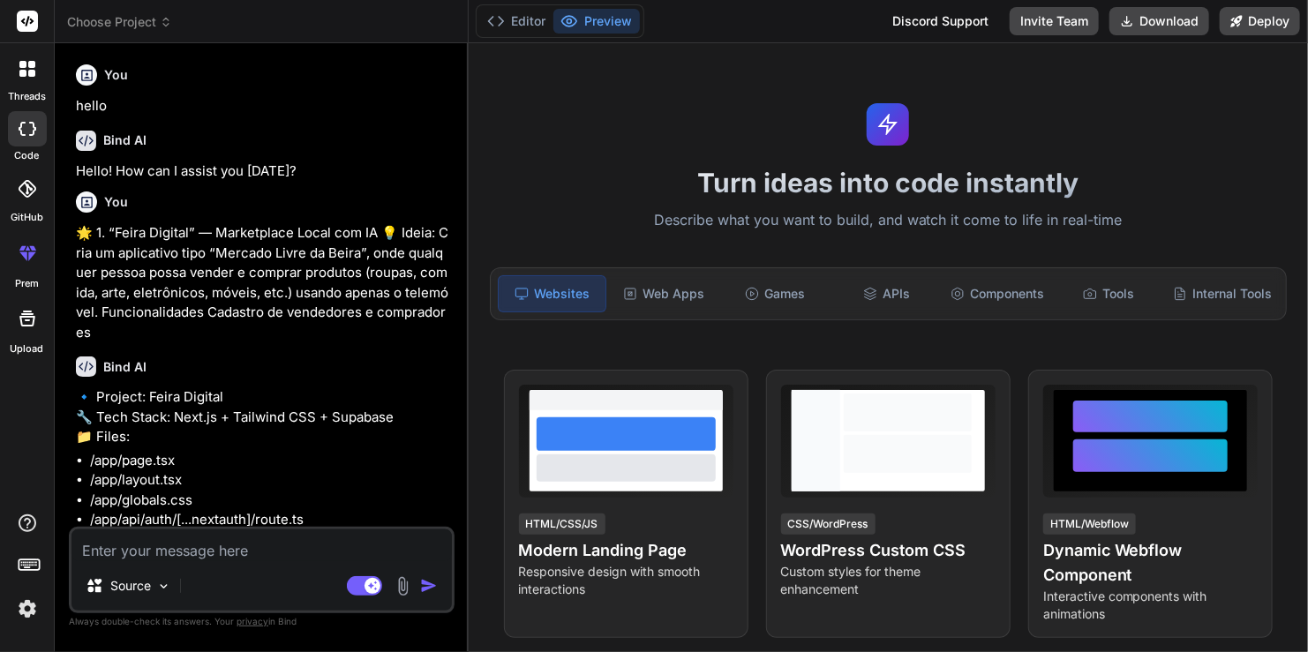
type textarea "x"
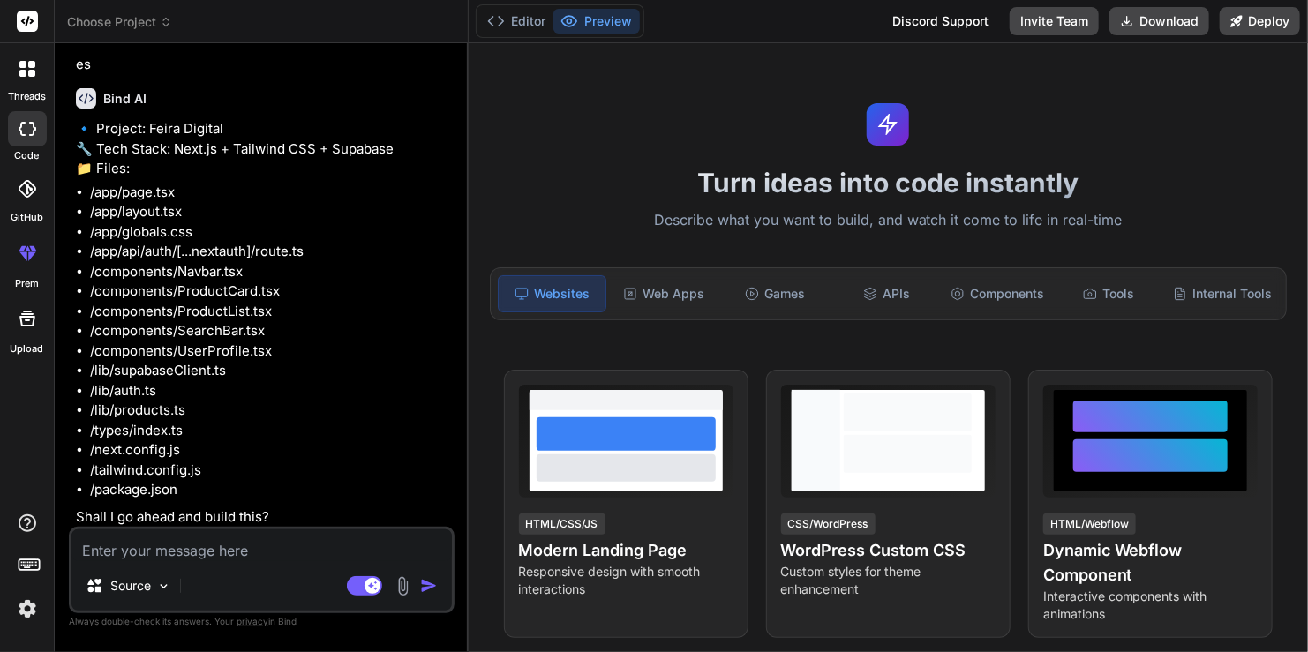
scroll to position [270, 0]
click at [292, 556] on textarea at bounding box center [262, 546] width 381 height 32
type textarea "s"
type textarea "x"
type textarea "si"
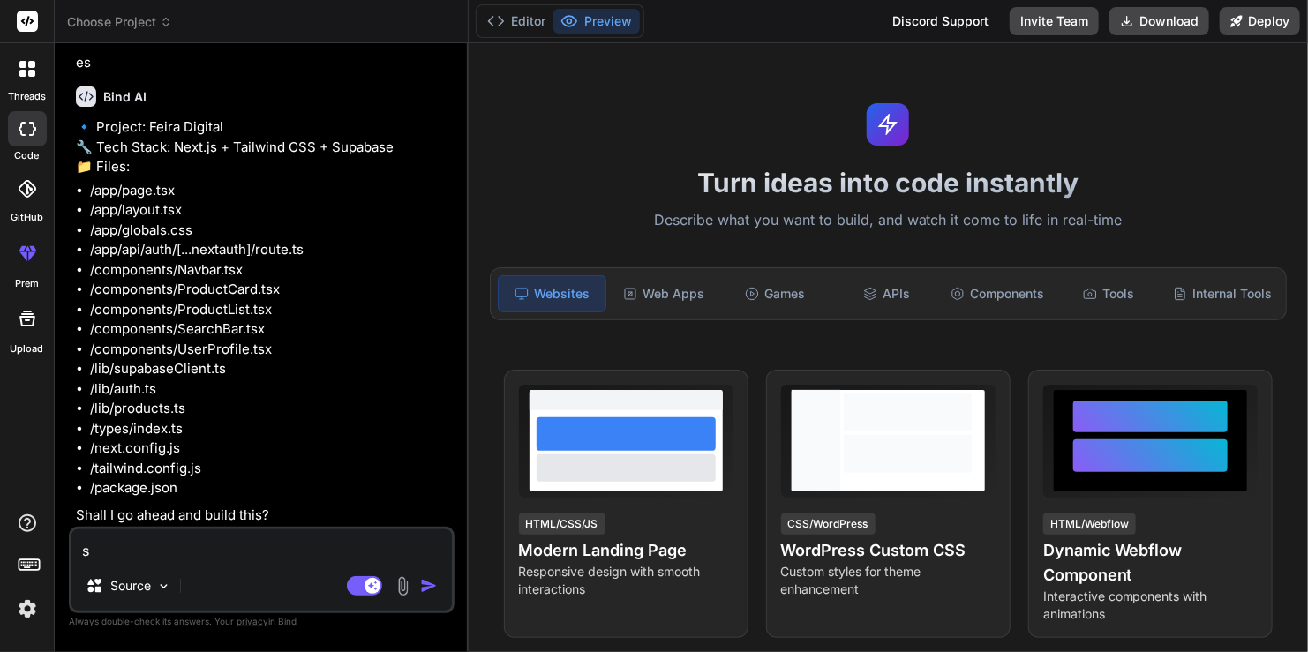
type textarea "x"
type textarea "sim"
type textarea "x"
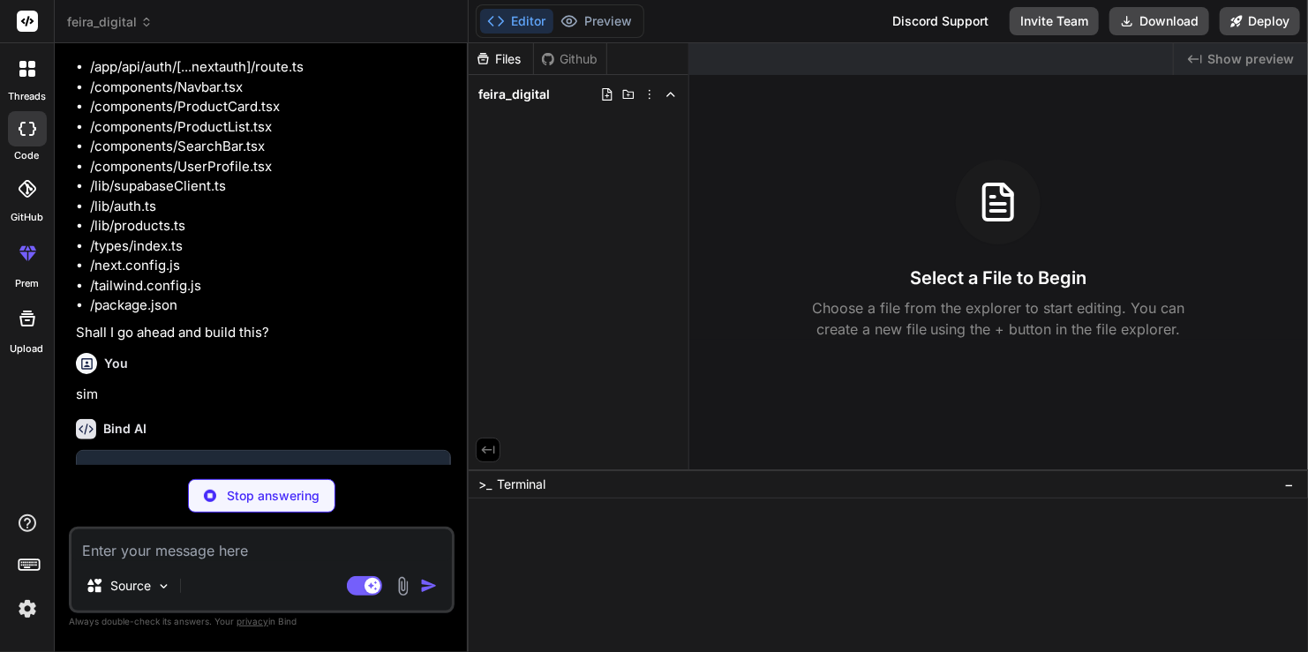
scroll to position [453, 0]
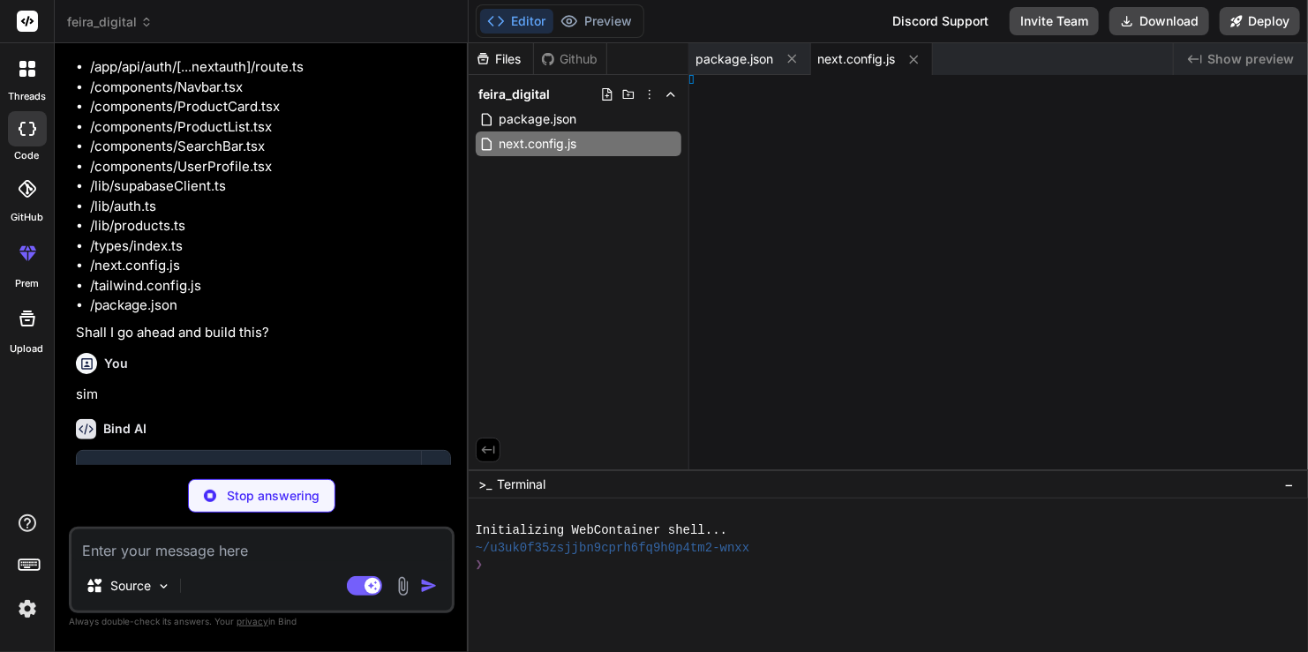
type textarea "x"
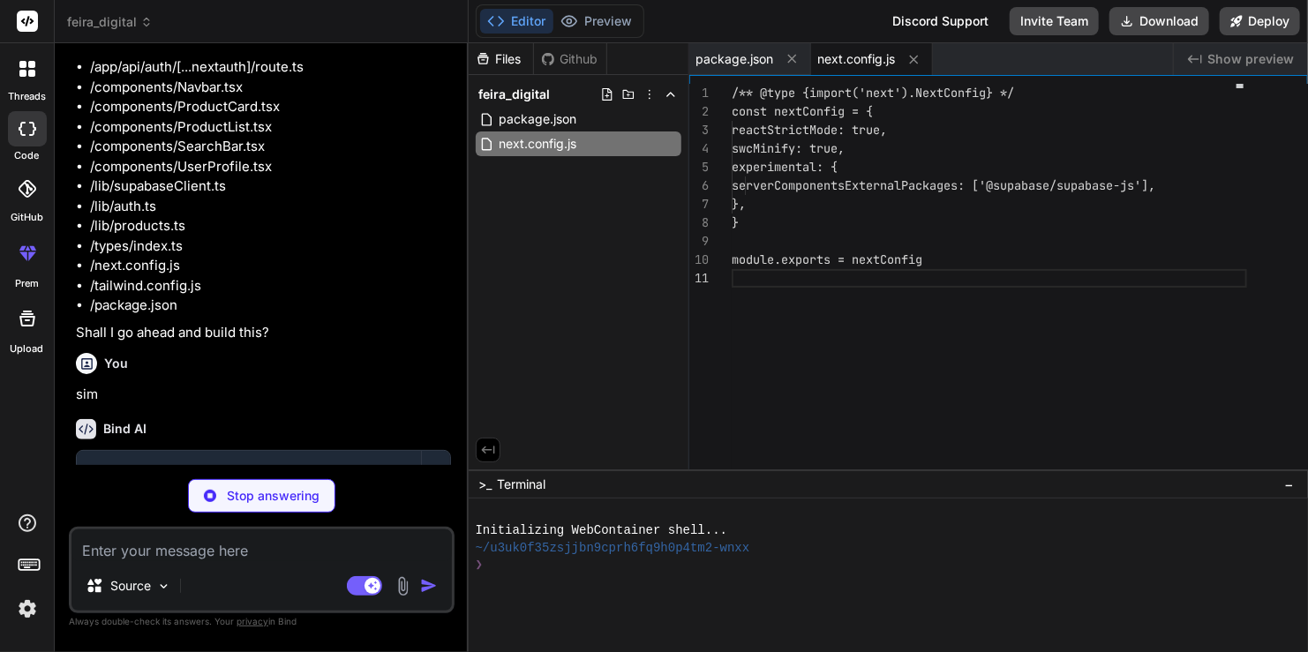
type textarea "x"
type textarea "}"
type textarea "x"
type textarea "@tailwind base; @tailwind components; @tailwind utilities;"
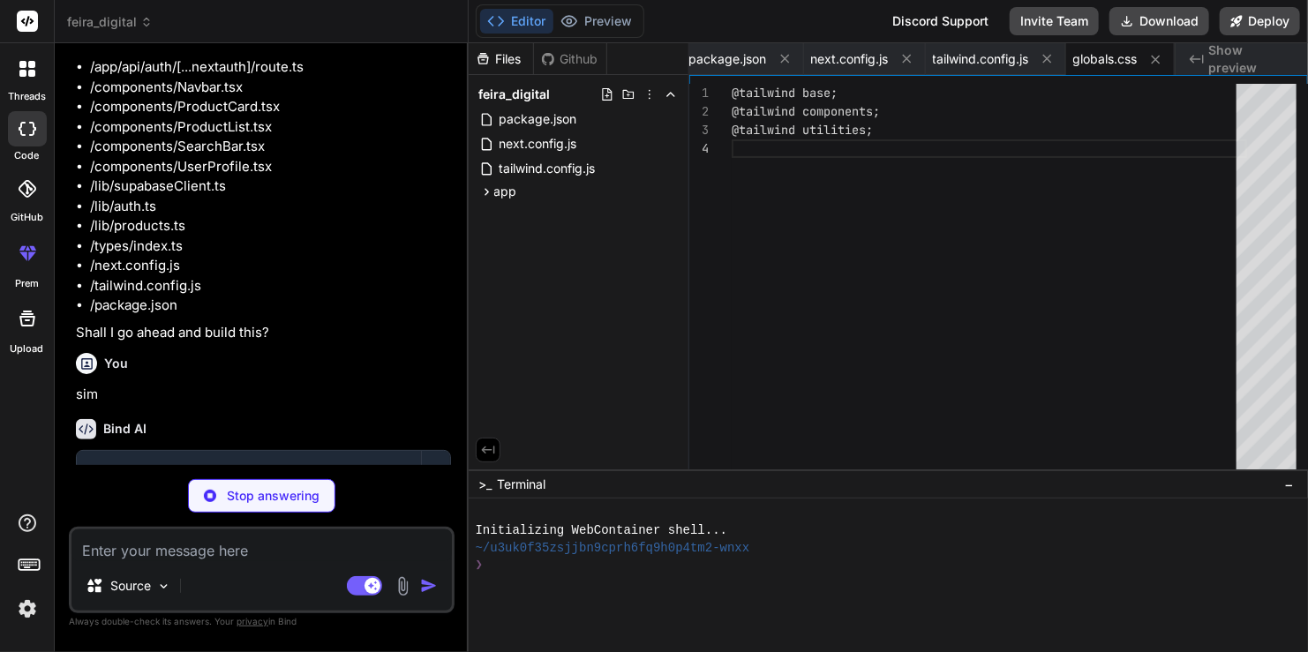
type textarea "x"
type textarea ") }"
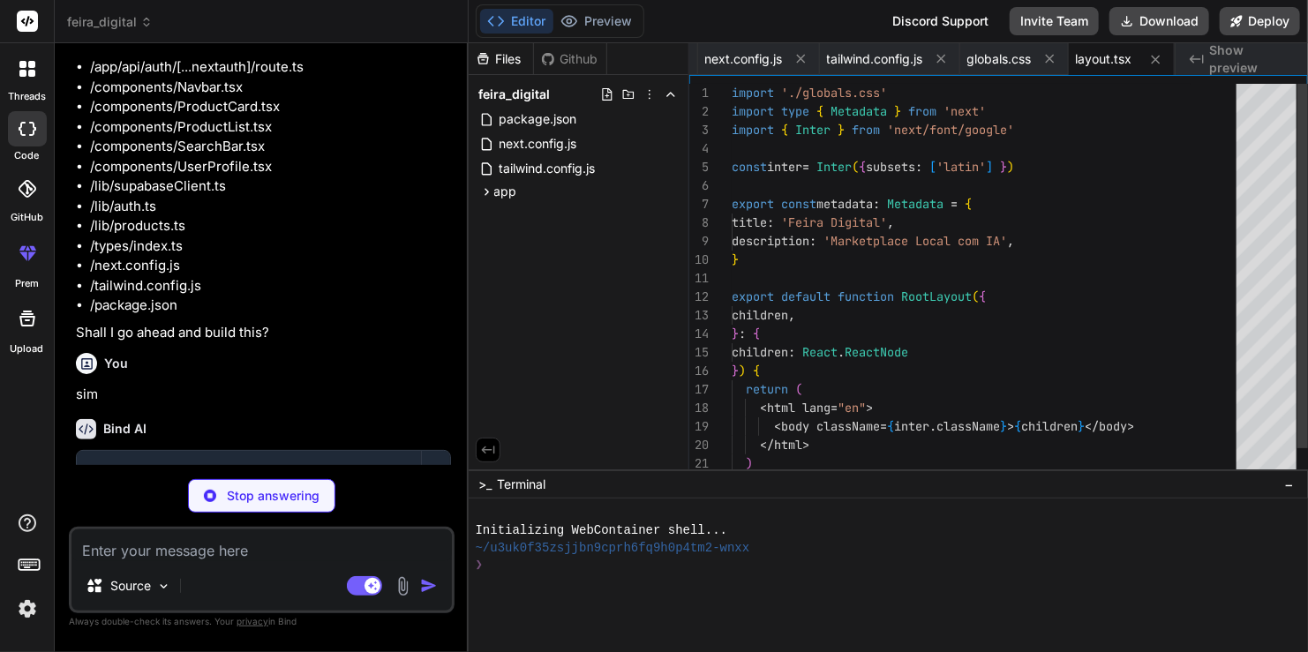
type textarea "x"
type textarea "</div> </main> ) }"
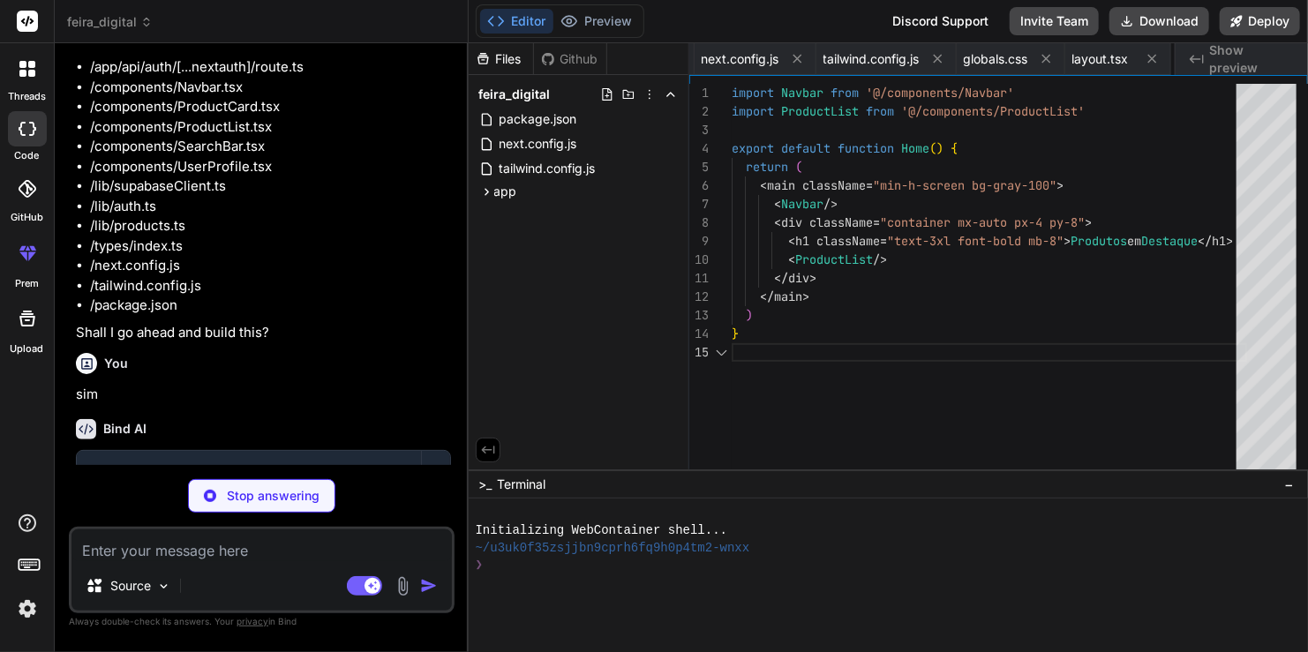
scroll to position [0, 222]
type textarea "x"
type textarea "</Link> </div> </div> </div> </nav> ) }"
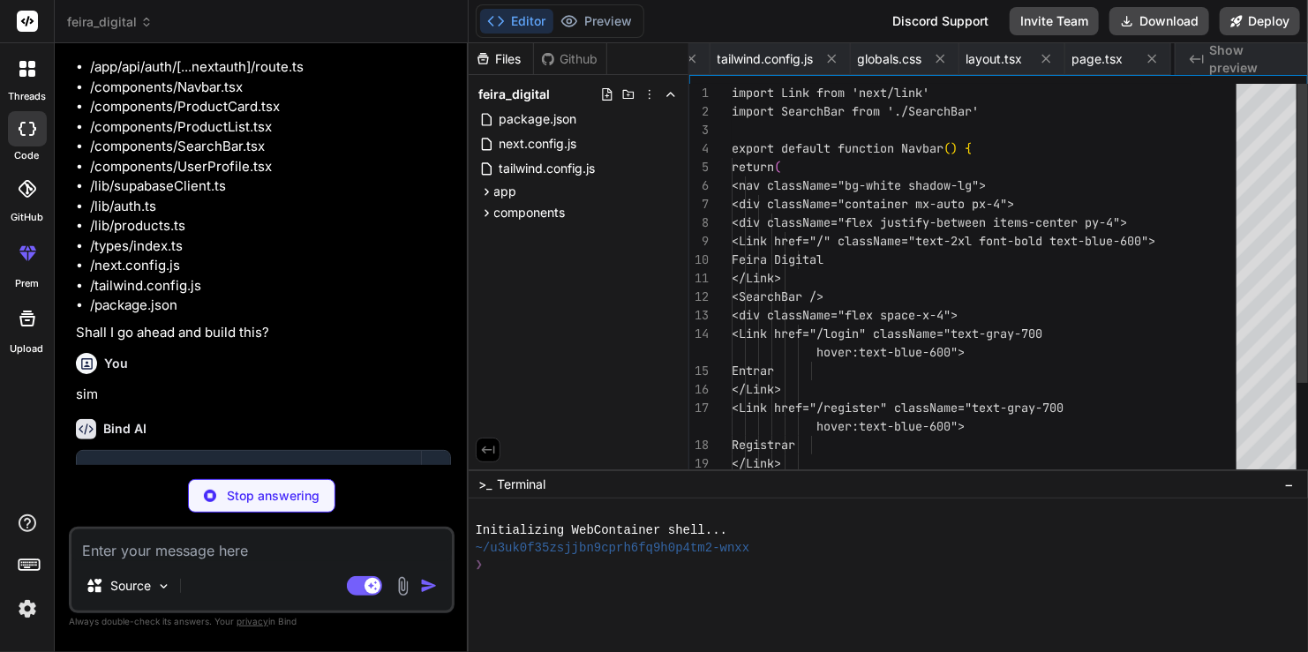
scroll to position [0, 328]
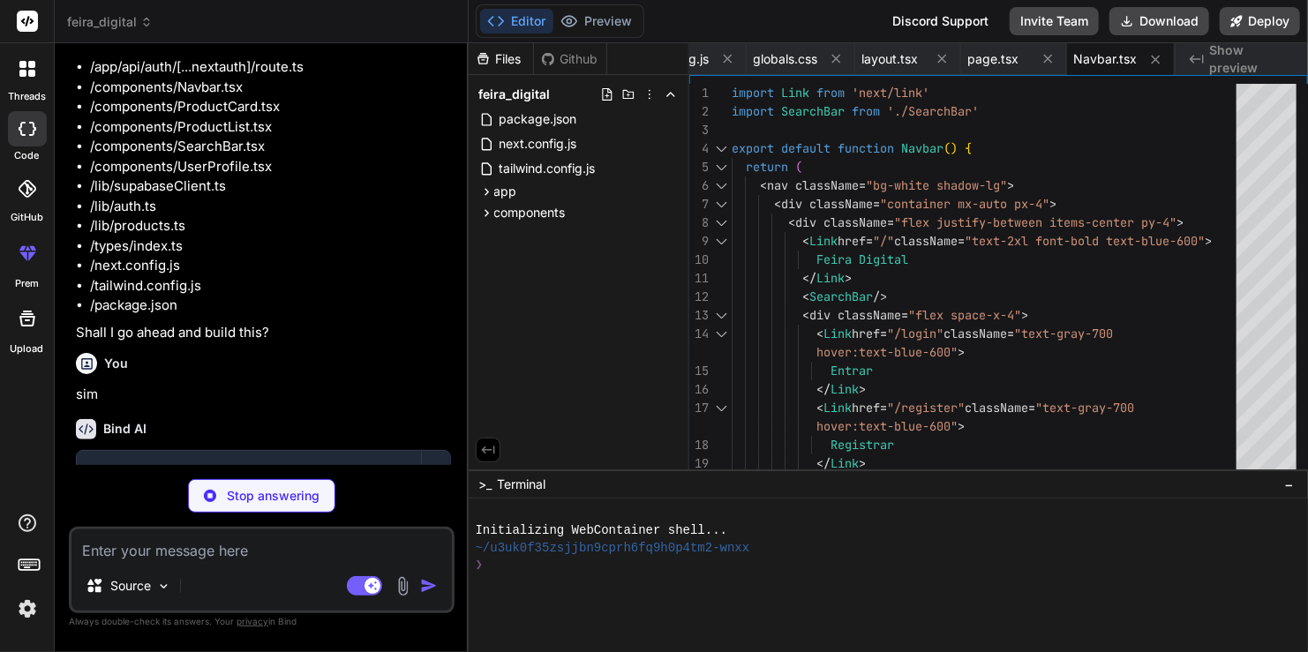
type textarea "x"
type textarea ") }"
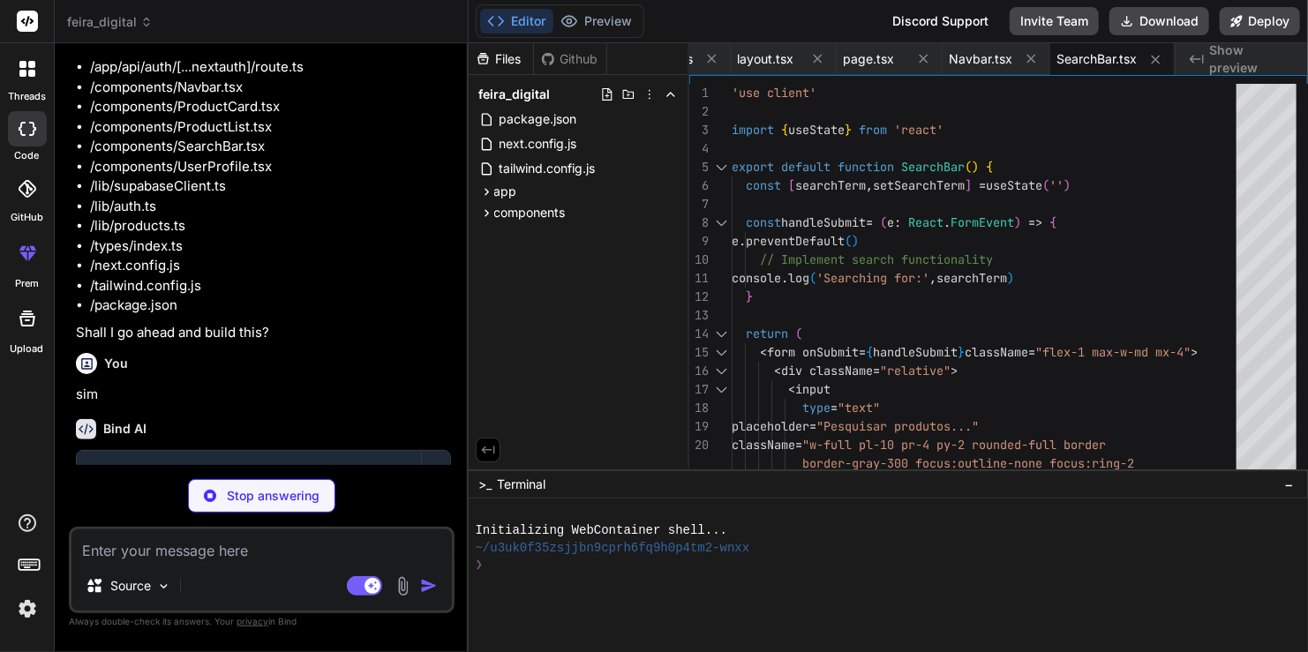
type textarea "x"
type textarea "}"
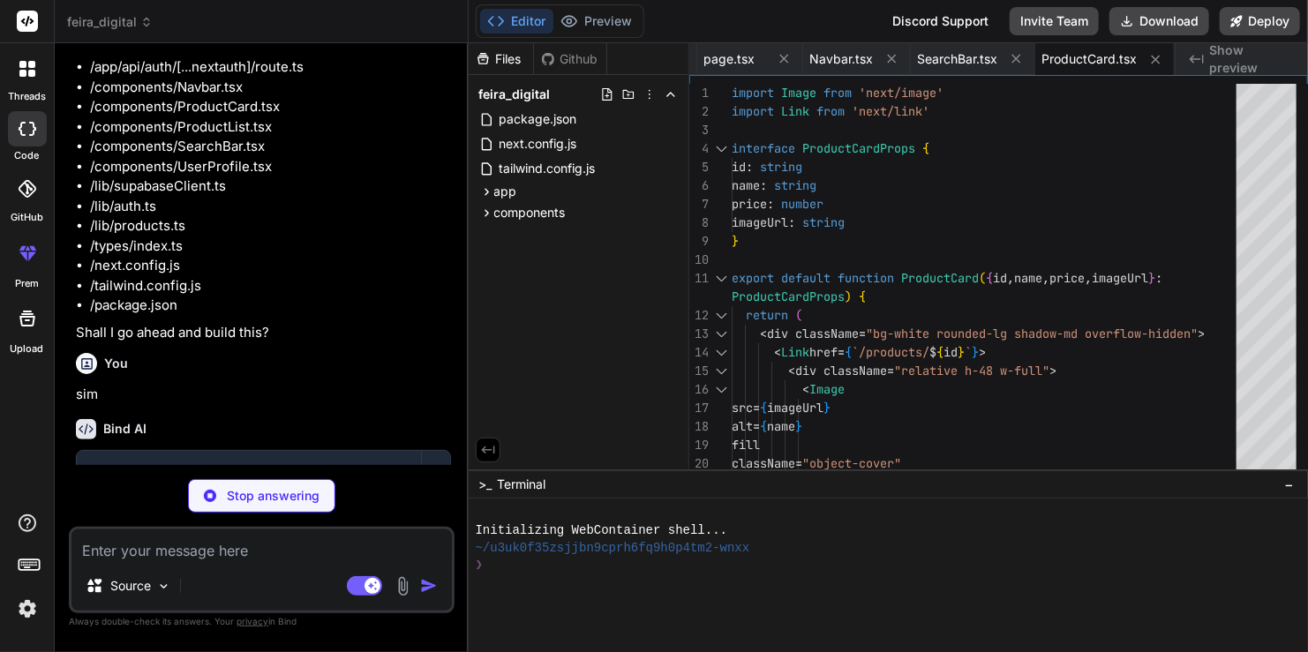
type textarea "x"
type textarea "))} </div> ) }"
type textarea "x"
type textarea "import { createClient } from '@supabase/supabase-js' const supabaseUrl = [DOMAI…"
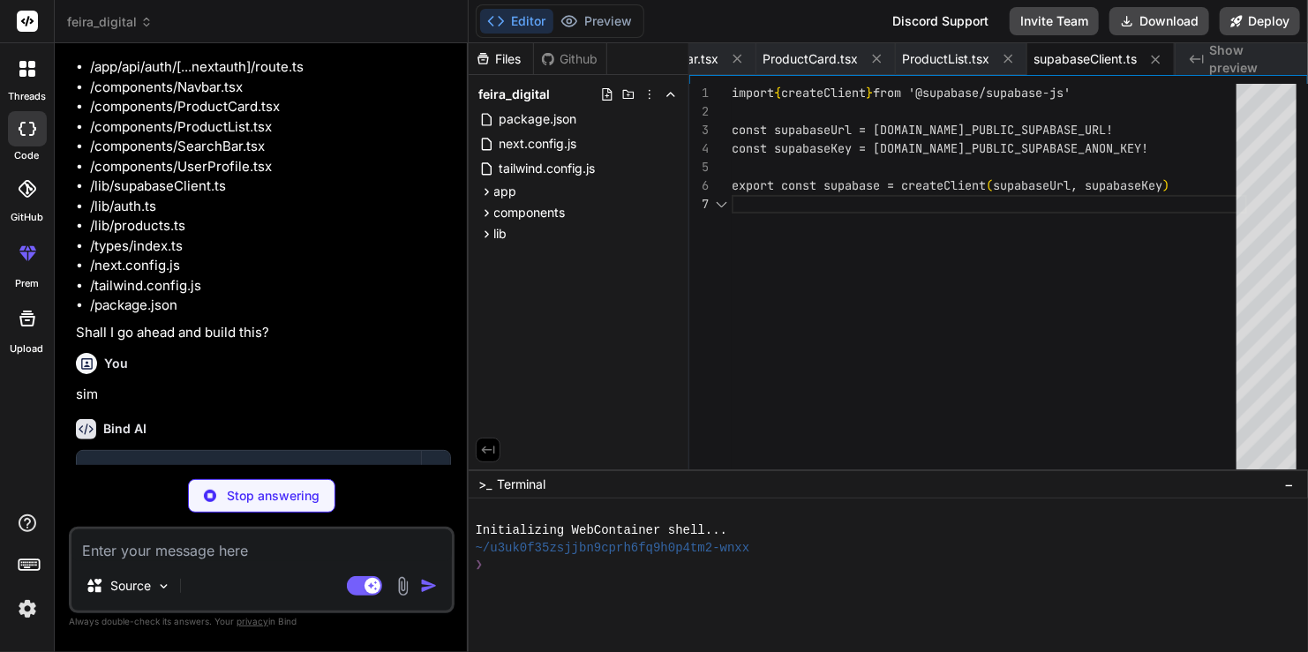
type textarea "x"
type textarea "return { error } } export async function getUser() { const { data: { user } } =…"
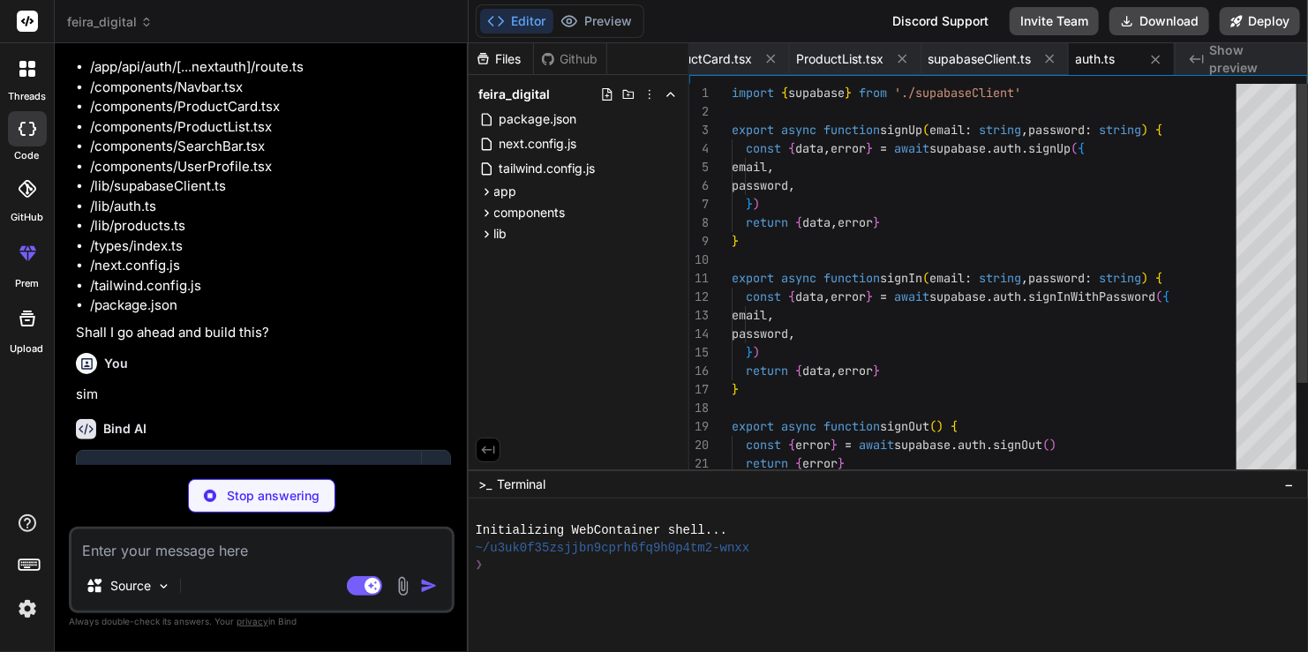
type textarea "x"
type textarea "export async function createProduct(productData: any) { const { data, error } =…"
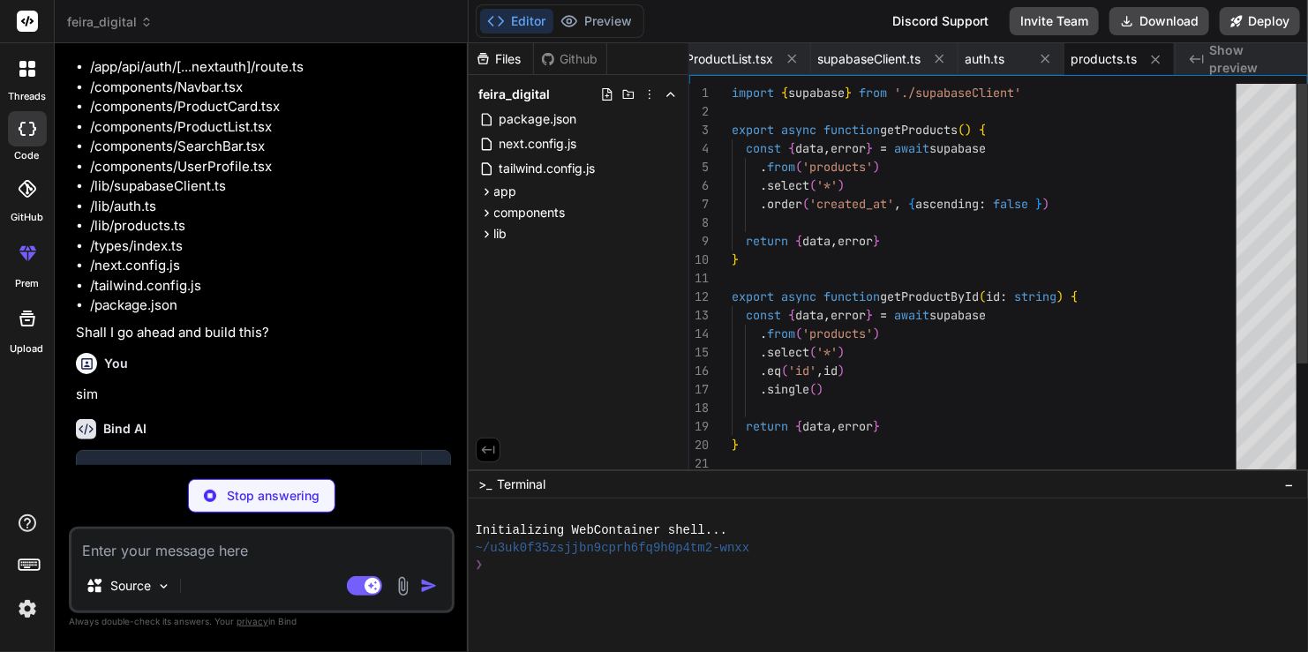
type textarea "x"
type textarea "export interface User { id: string email: string created_at: string }"
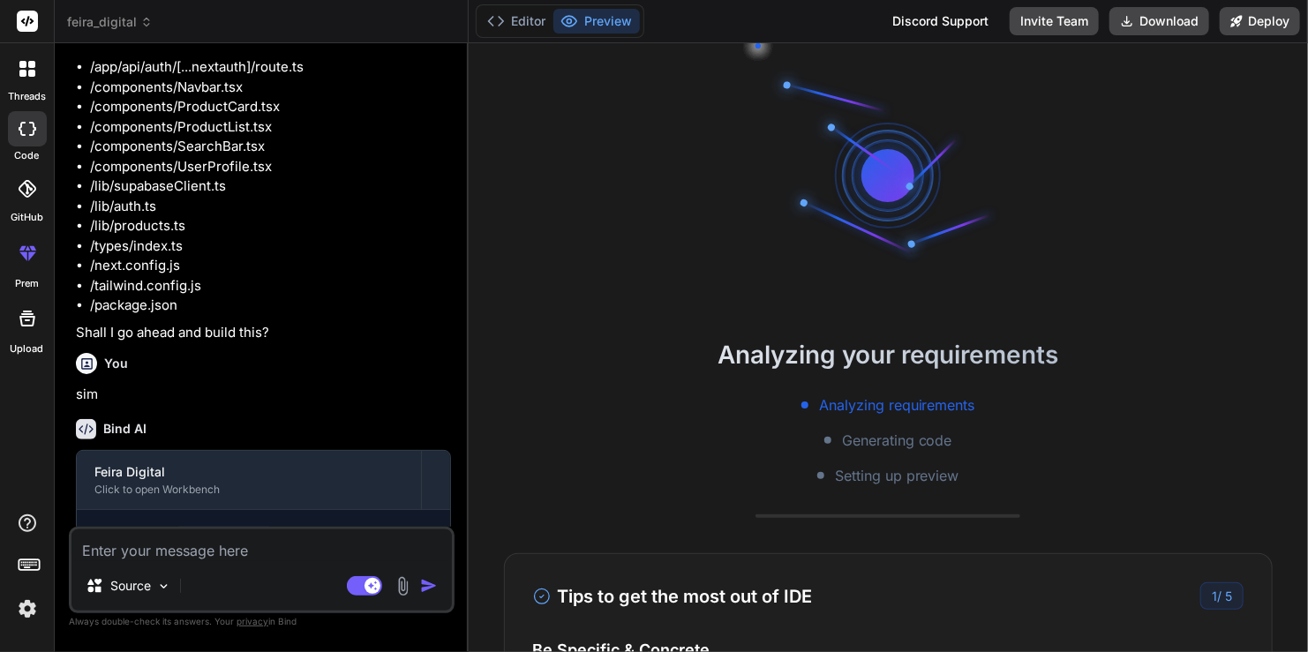
scroll to position [16, 0]
type textarea "x"
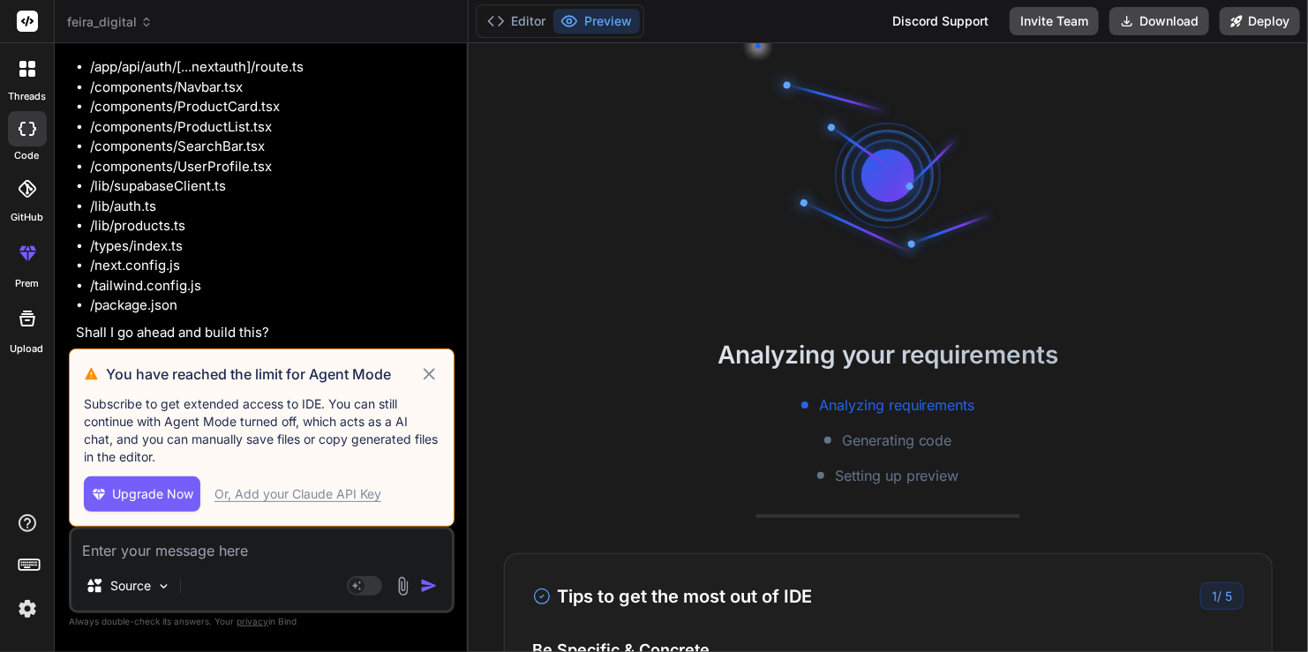
click at [432, 377] on icon at bounding box center [429, 373] width 11 height 11
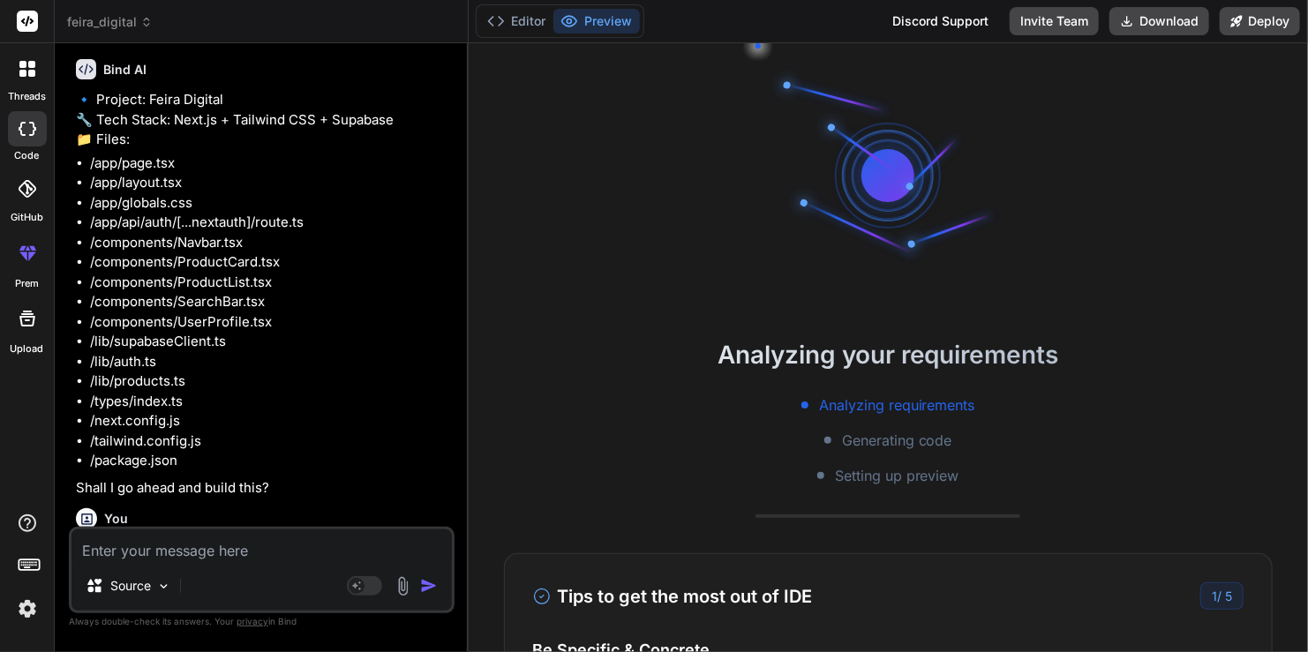
scroll to position [177, 0]
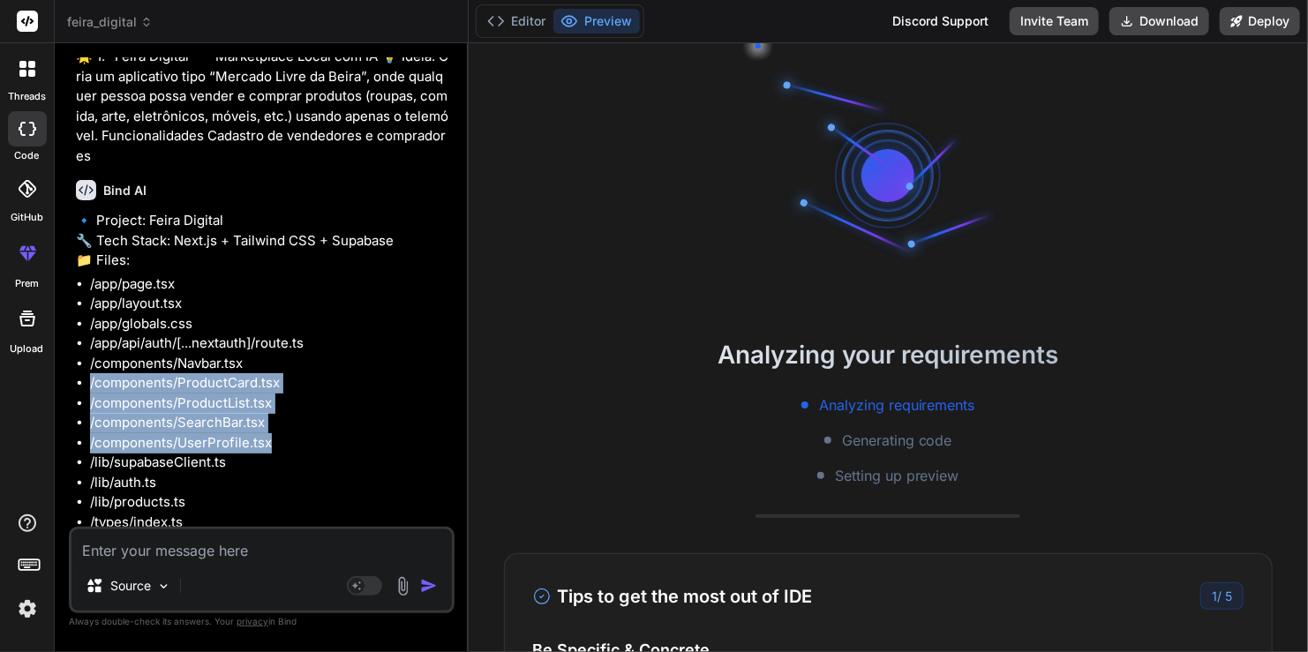
drag, startPoint x: 404, startPoint y: 370, endPoint x: 415, endPoint y: 442, distance: 73.2
click at [415, 442] on ul "/app/page.tsx /app/layout.tsx /app/globals.css /app/api/auth/[...nextauth]/rout…" at bounding box center [263, 434] width 375 height 318
click at [429, 434] on li "/components/UserProfile.tsx" at bounding box center [270, 443] width 361 height 20
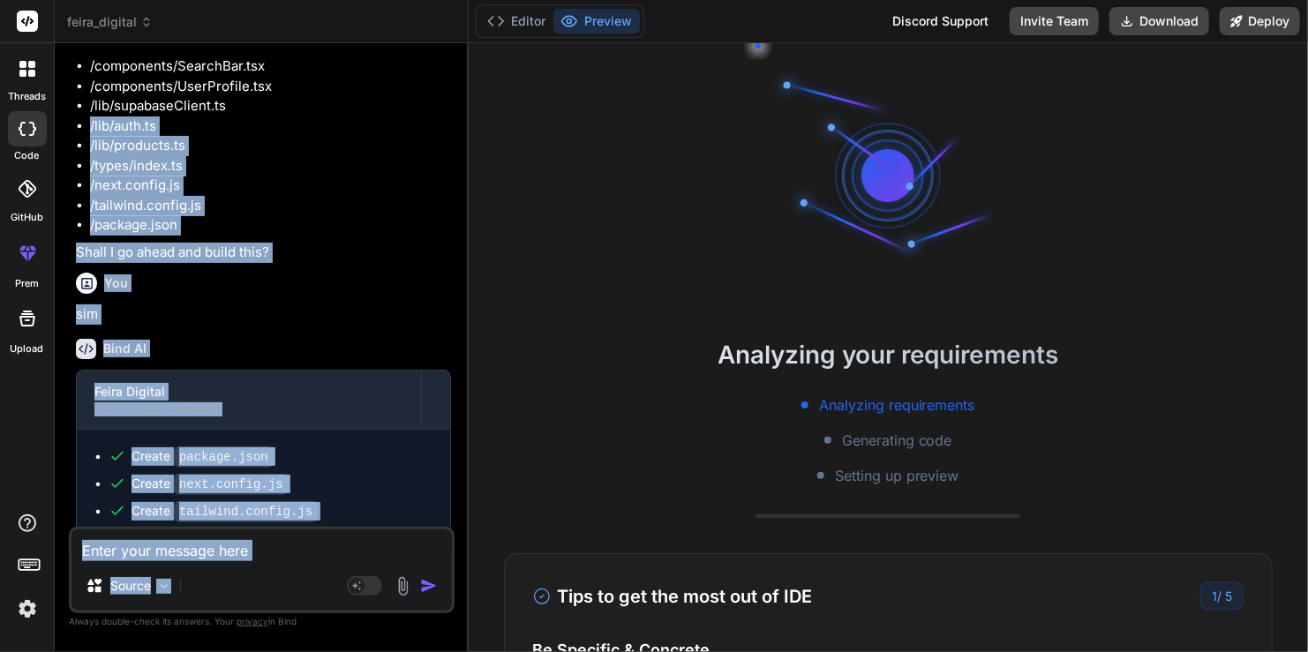
scroll to position [972, 0]
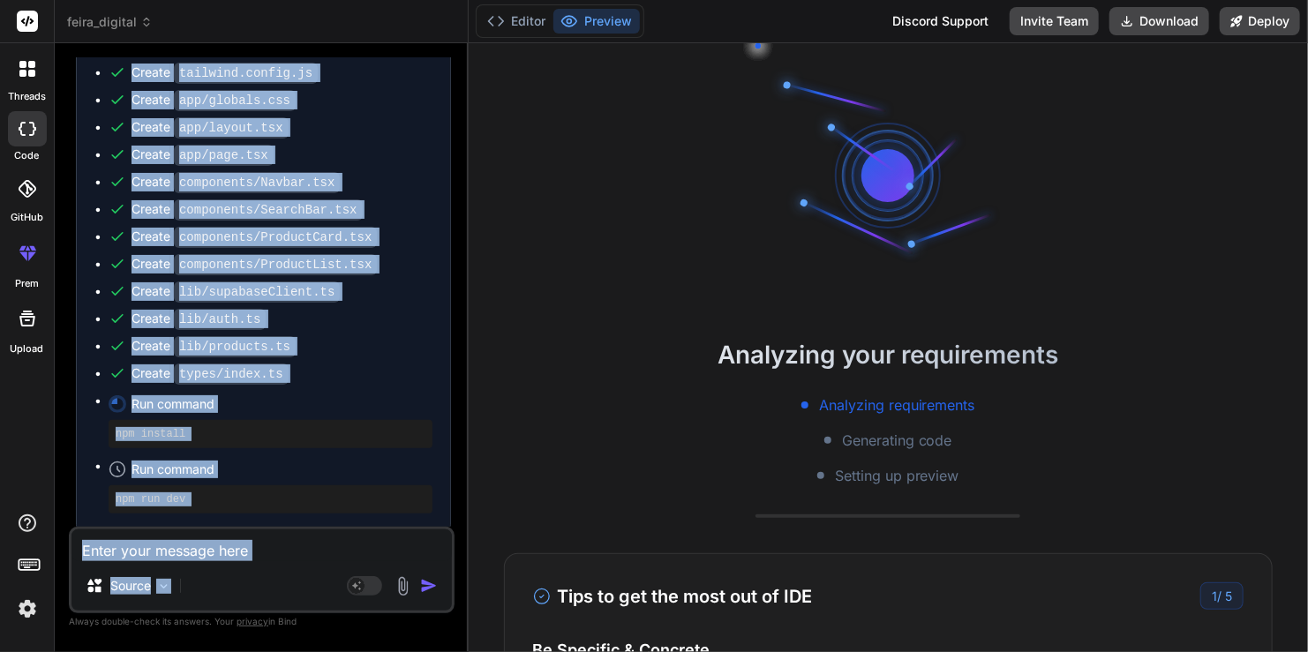
drag, startPoint x: 345, startPoint y: 452, endPoint x: 367, endPoint y: 603, distance: 152.6
click at [367, 603] on div "You hello Bind AI Hello! How can I assist you [DATE]? You 🌟 1. “Feira Digital” …" at bounding box center [262, 354] width 386 height 594
click at [373, 346] on div "Create lib/products.ts" at bounding box center [271, 346] width 324 height 19
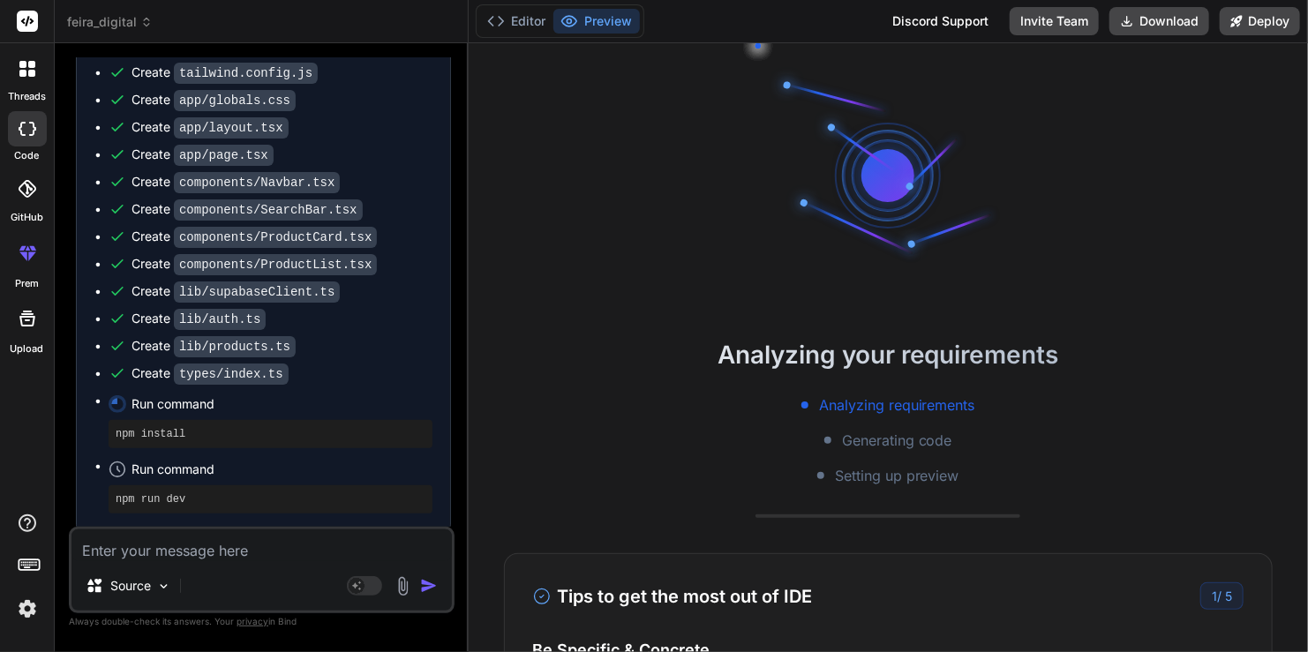
scroll to position [134, 0]
type textarea "x"
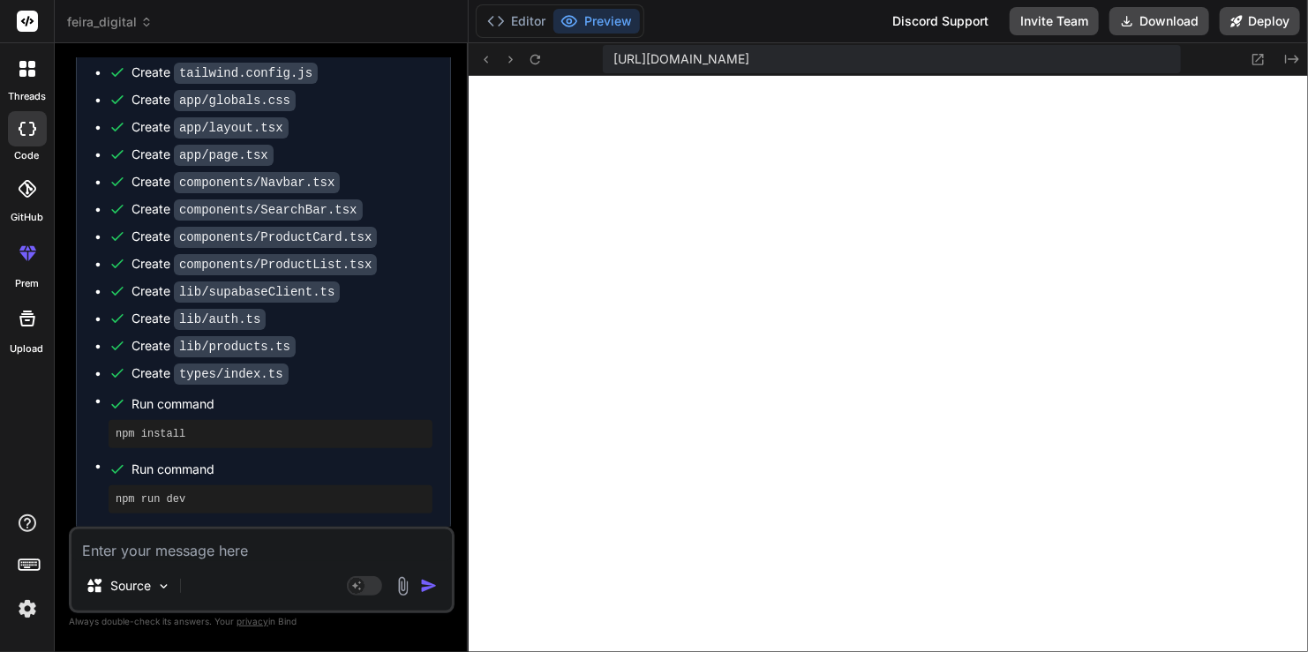
scroll to position [982, 0]
